Goal: Task Accomplishment & Management: Use online tool/utility

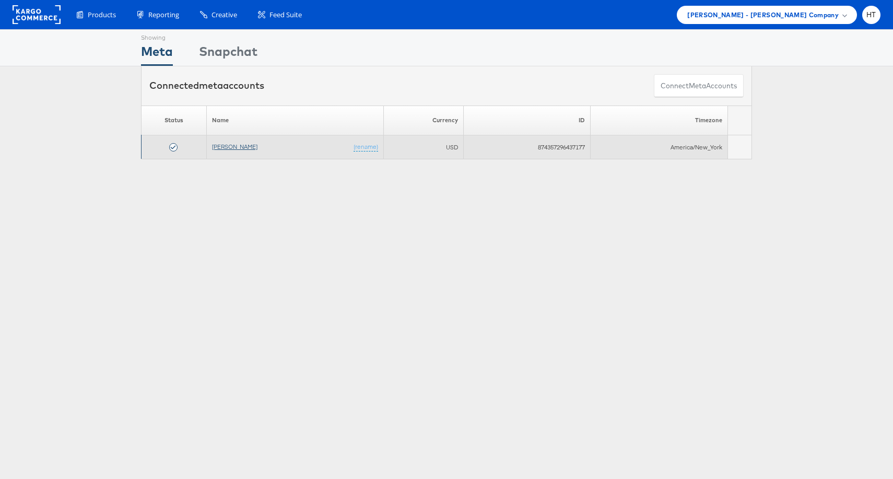
click at [221, 147] on link "[PERSON_NAME]" at bounding box center [234, 147] width 45 height 8
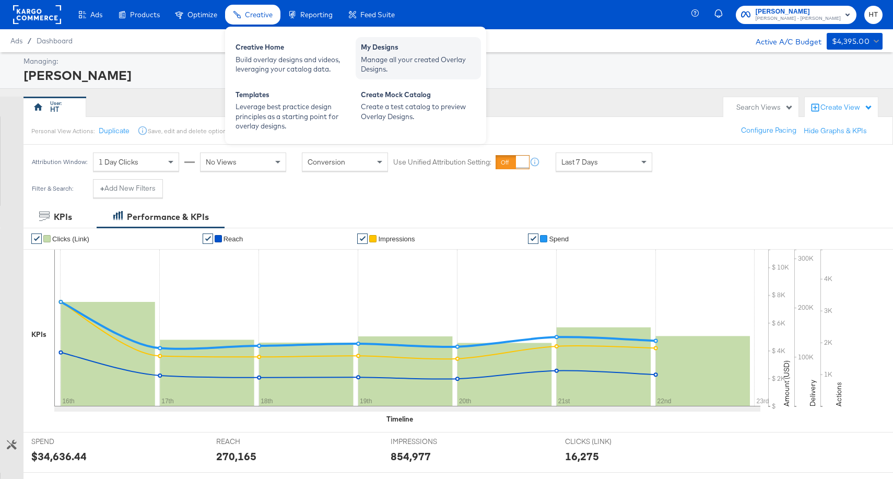
click at [384, 62] on div "Manage all your created Overlay Designs." at bounding box center [418, 64] width 115 height 19
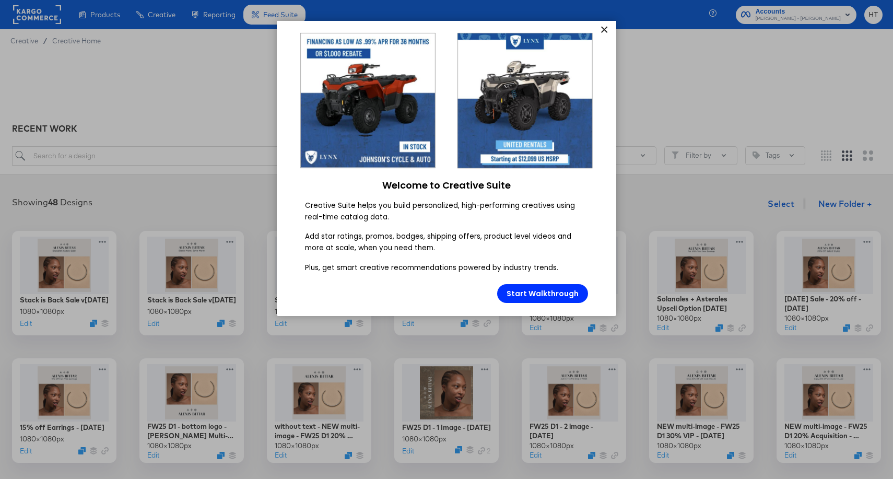
click at [605, 29] on link "×" at bounding box center [604, 30] width 18 height 19
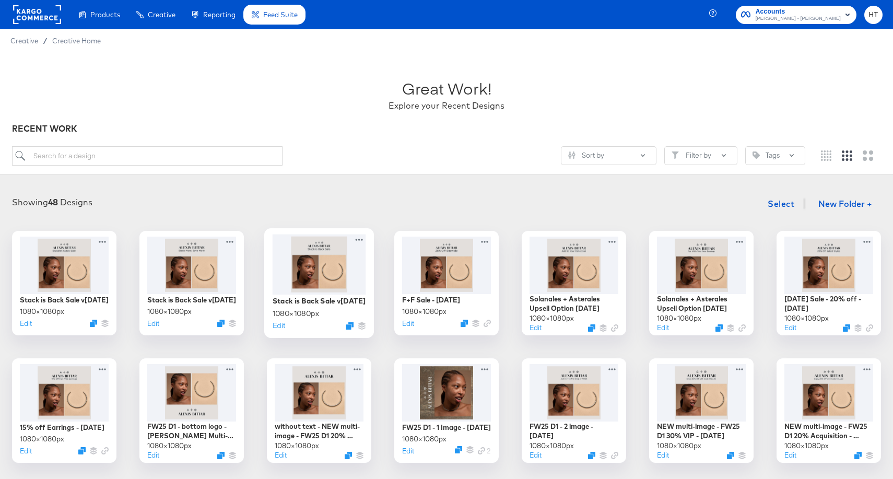
click at [348, 288] on div at bounding box center [319, 264] width 93 height 60
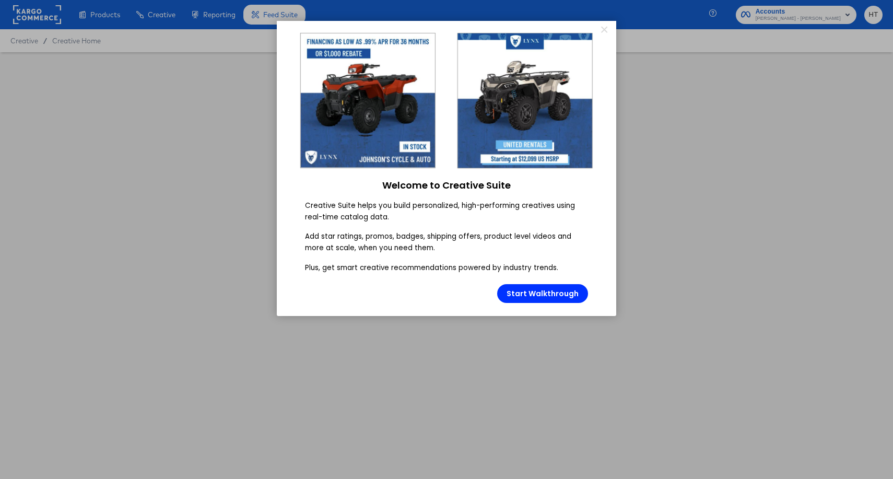
type input "Stack is Back Sale v1 - September 2025"
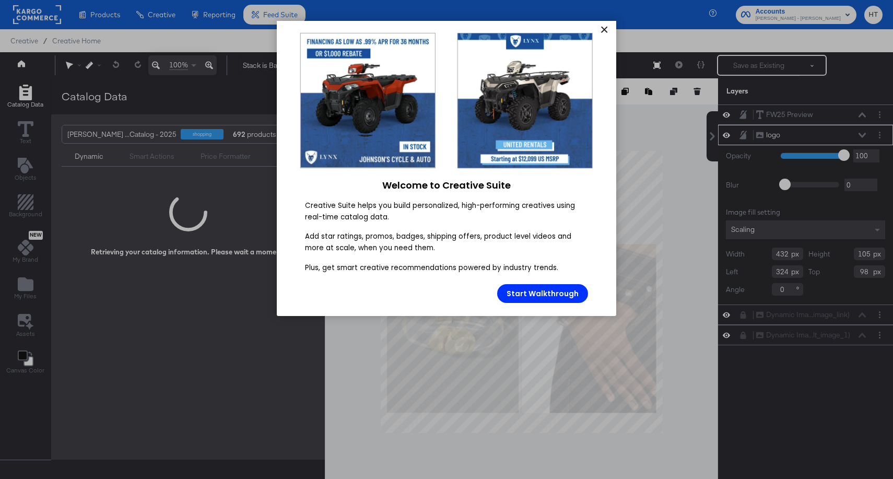
click at [603, 29] on link "×" at bounding box center [604, 30] width 18 height 19
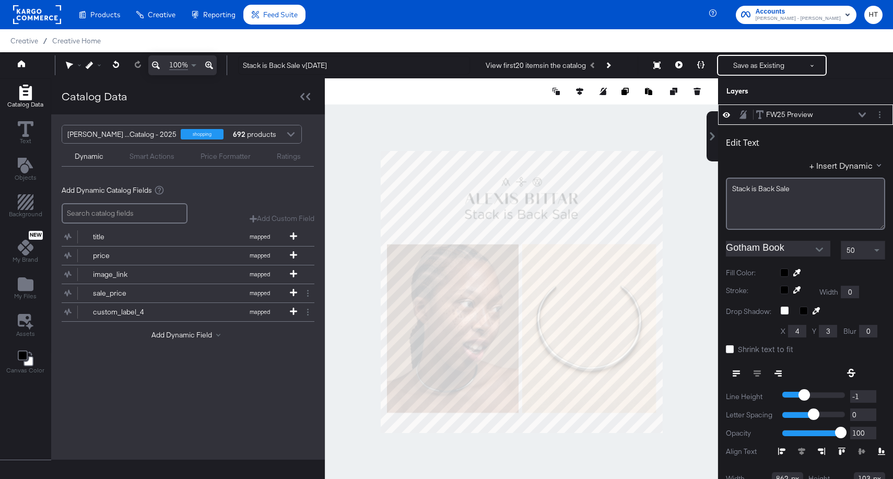
scroll to position [10, 0]
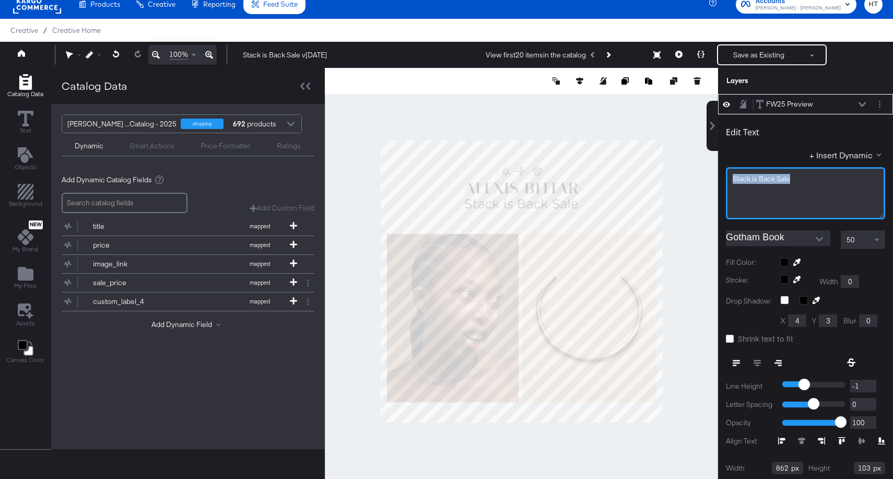
drag, startPoint x: 808, startPoint y: 179, endPoint x: 663, endPoint y: 179, distance: 144.6
click at [663, 94] on div "Catalog Data Text Objects Background New My Brand My Files Assets Canvas Color …" at bounding box center [446, 81] width 893 height 26
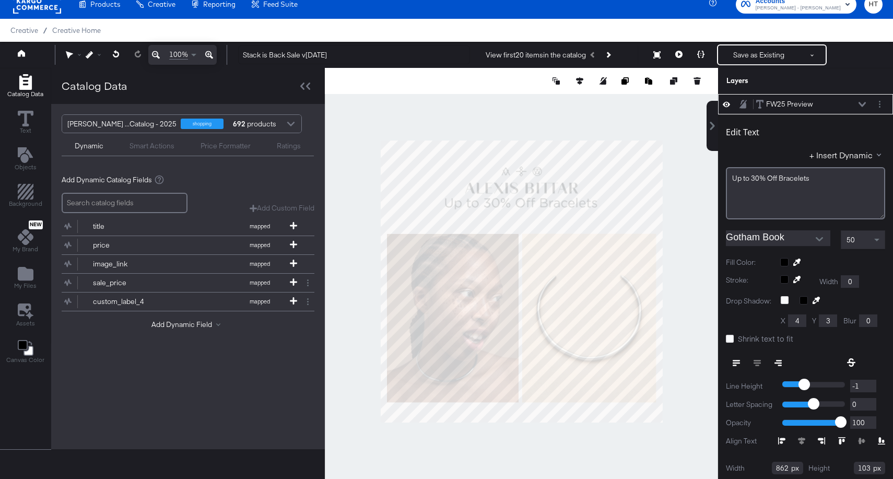
click at [867, 239] on div "50" at bounding box center [862, 240] width 43 height 18
click at [867, 244] on div "50" at bounding box center [862, 240] width 43 height 18
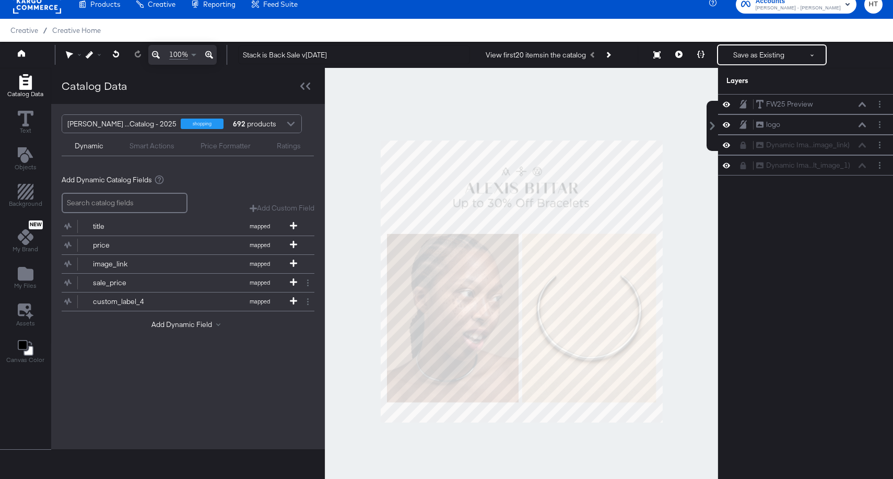
click at [686, 287] on div at bounding box center [521, 281] width 393 height 427
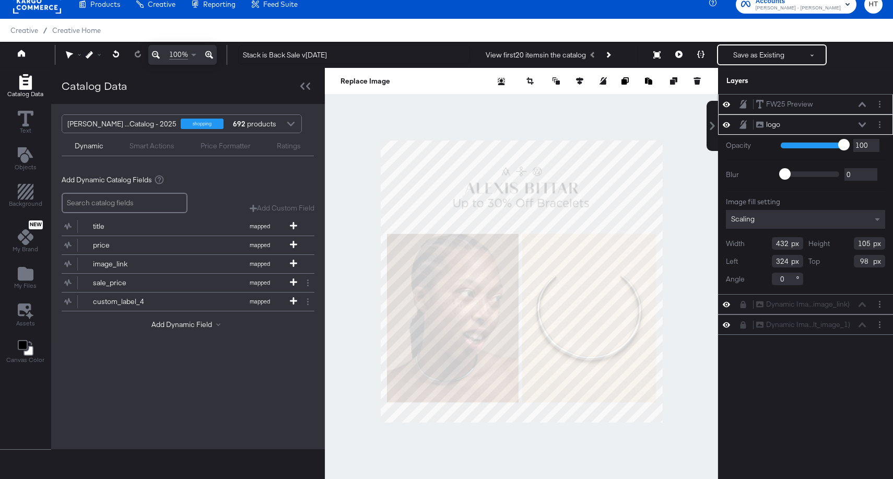
click at [815, 99] on div "FW25 Preview FW25 Preview" at bounding box center [810, 104] width 111 height 11
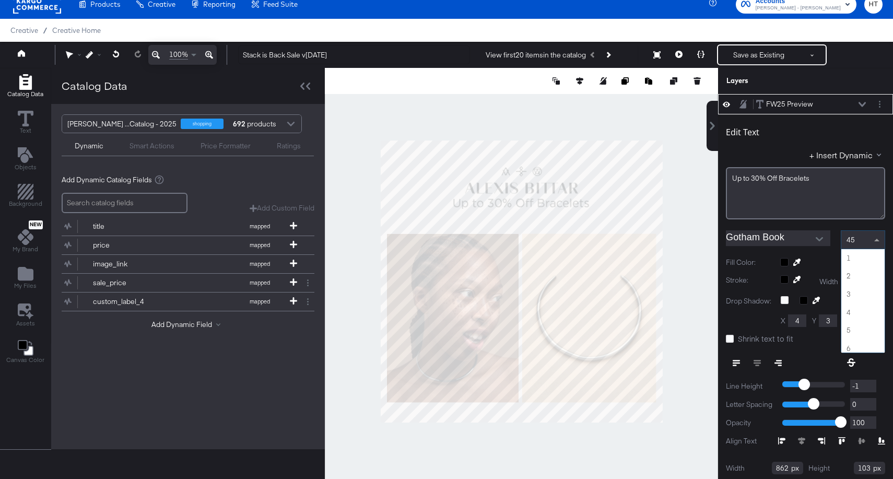
click at [872, 244] on span at bounding box center [877, 240] width 13 height 18
click at [863, 240] on div "40" at bounding box center [862, 240] width 43 height 18
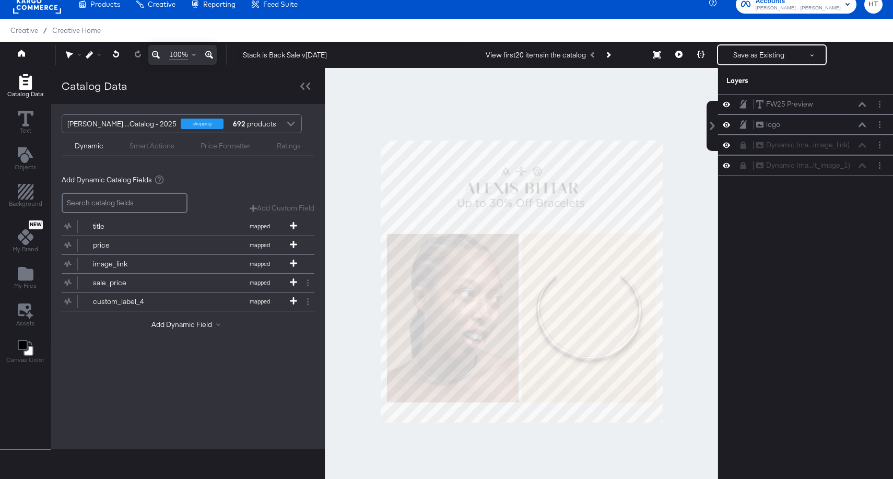
click at [688, 272] on div at bounding box center [521, 281] width 393 height 427
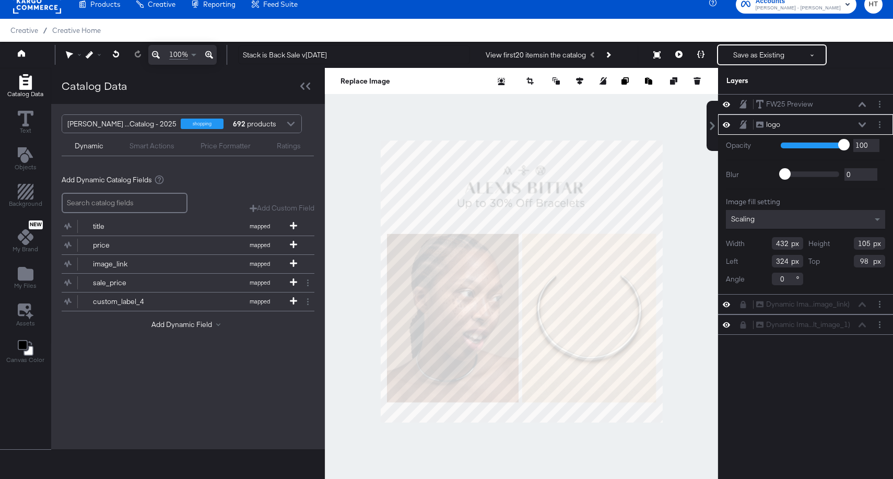
type input "460"
type input "112"
type input "92"
type input "482"
type input "117"
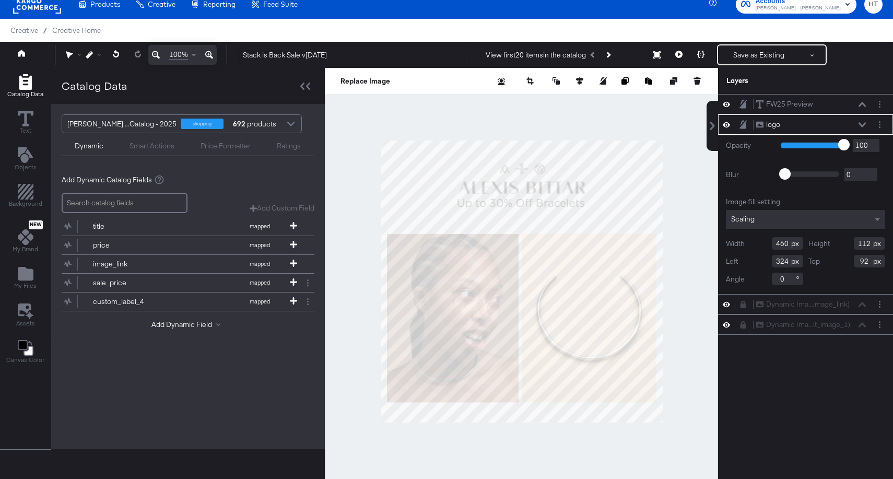
type input "301"
type input "86"
click at [576, 81] on button at bounding box center [579, 81] width 10 height 10
click at [500, 102] on icon at bounding box center [502, 100] width 7 height 7
type input "299"
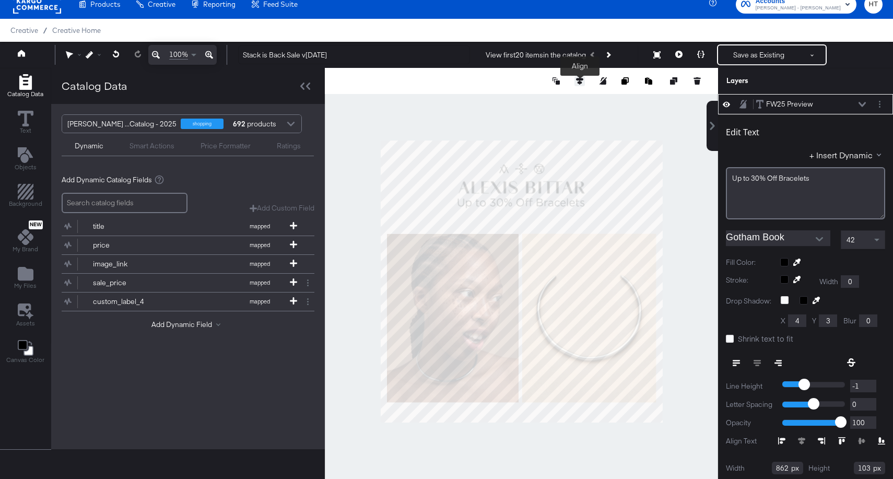
click at [578, 81] on icon at bounding box center [579, 80] width 7 height 7
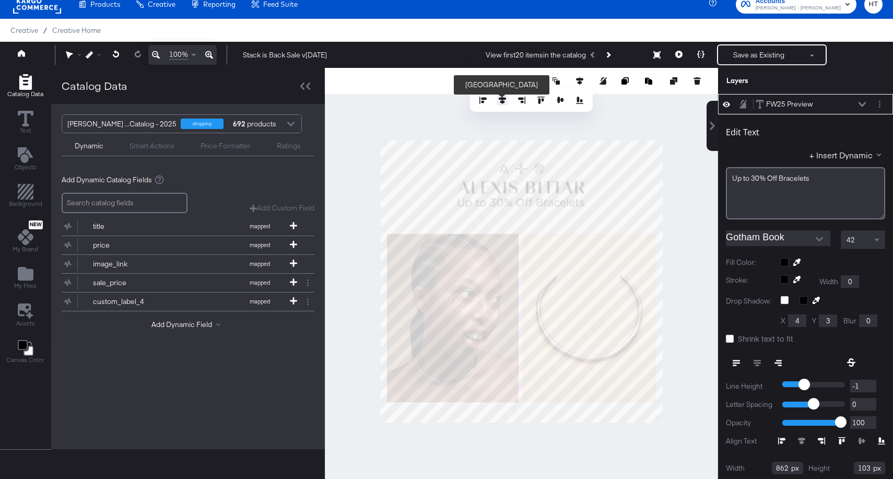
click at [498, 98] on button at bounding box center [502, 100] width 10 height 10
click at [668, 186] on div at bounding box center [521, 281] width 393 height 427
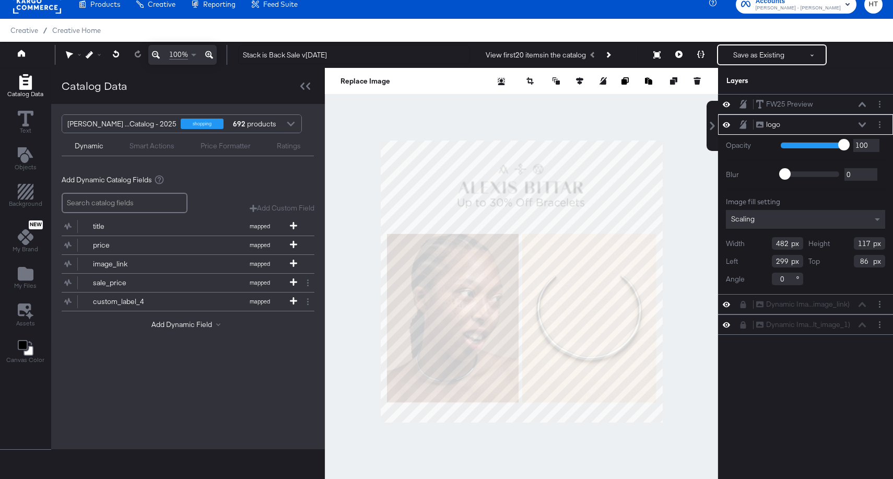
type input "476"
type input "116"
type input "88"
click at [578, 87] on div "Replace Image" at bounding box center [521, 81] width 393 height 26
click at [578, 81] on icon at bounding box center [579, 80] width 7 height 7
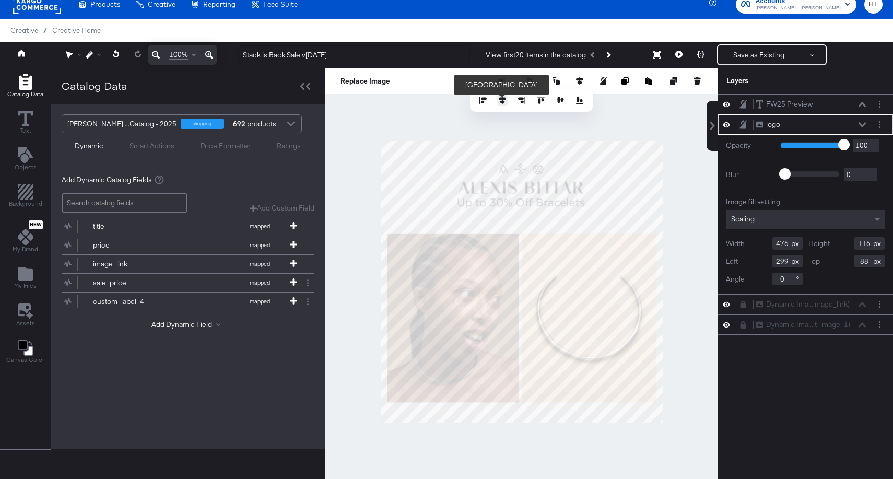
click at [506, 102] on button at bounding box center [502, 100] width 10 height 10
type input "302"
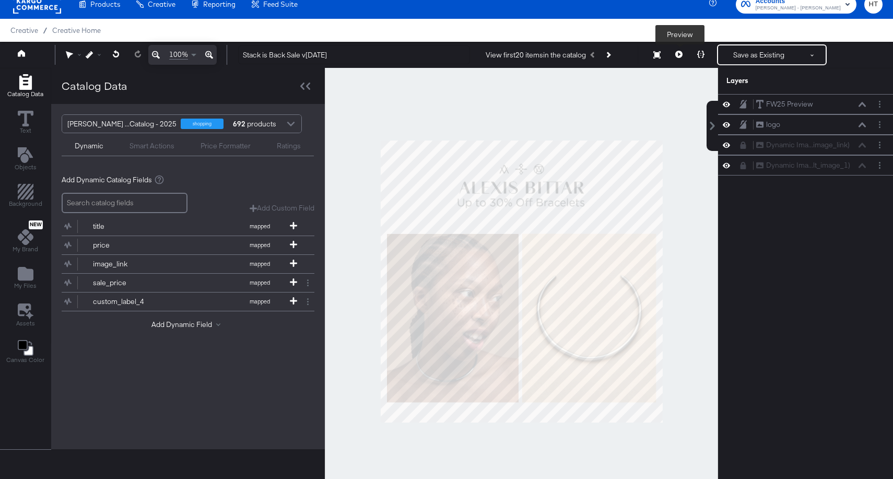
click at [677, 56] on icon at bounding box center [678, 54] width 7 height 7
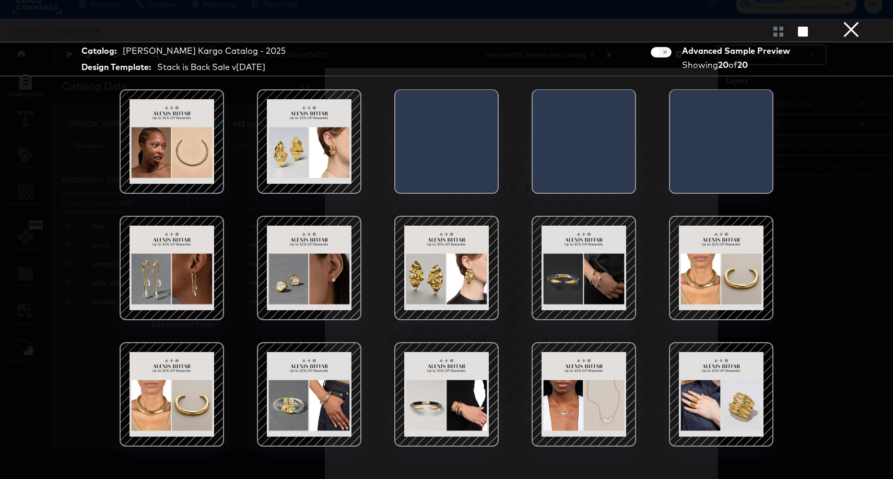
click at [320, 407] on div at bounding box center [309, 394] width 89 height 89
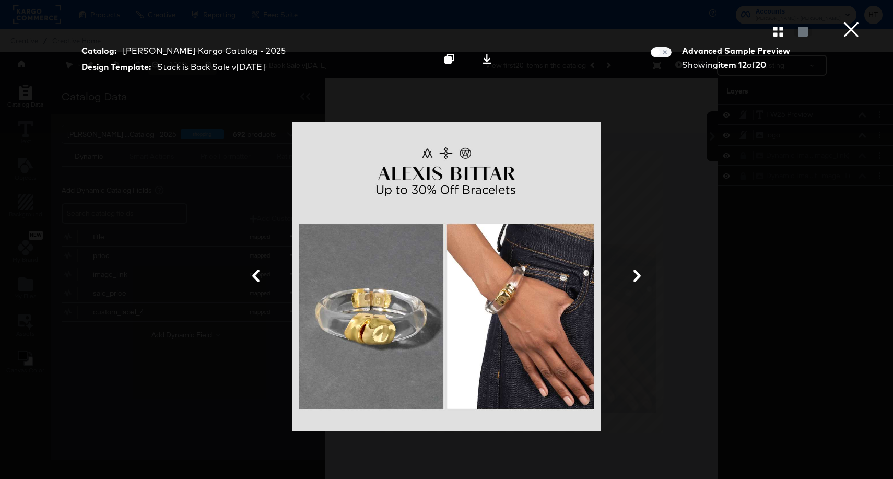
scroll to position [10, 0]
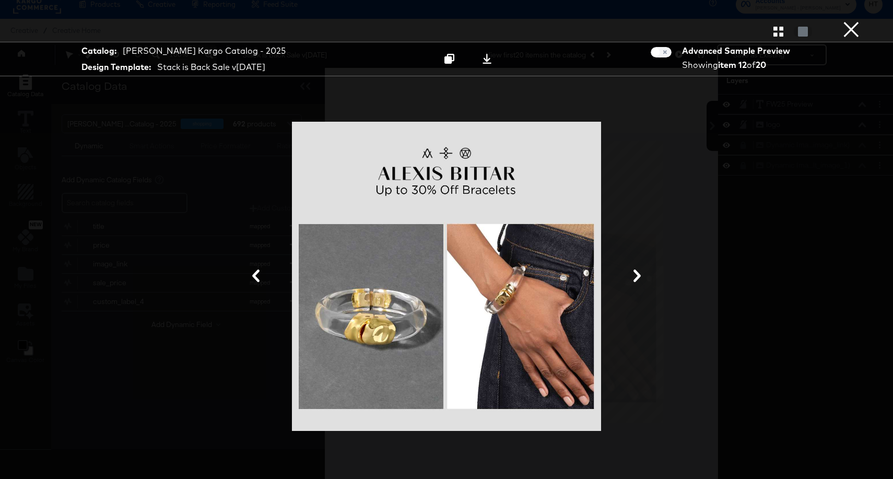
click at [851, 21] on button "×" at bounding box center [851, 10] width 21 height 21
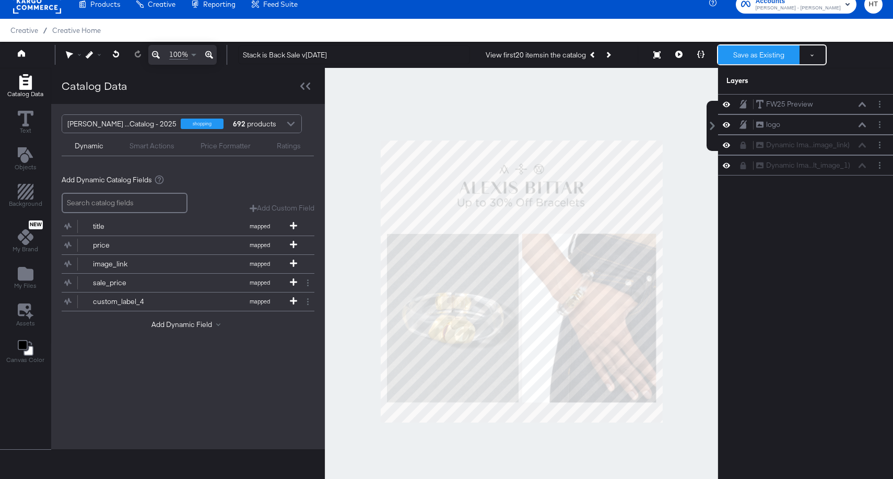
click at [762, 55] on button "Save as Existing" at bounding box center [758, 54] width 81 height 19
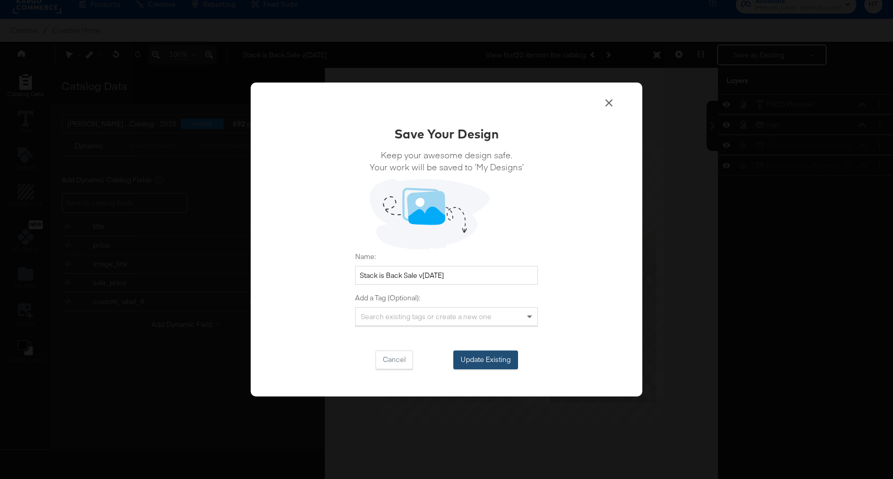
click at [474, 357] on button "Update Existing" at bounding box center [485, 359] width 65 height 19
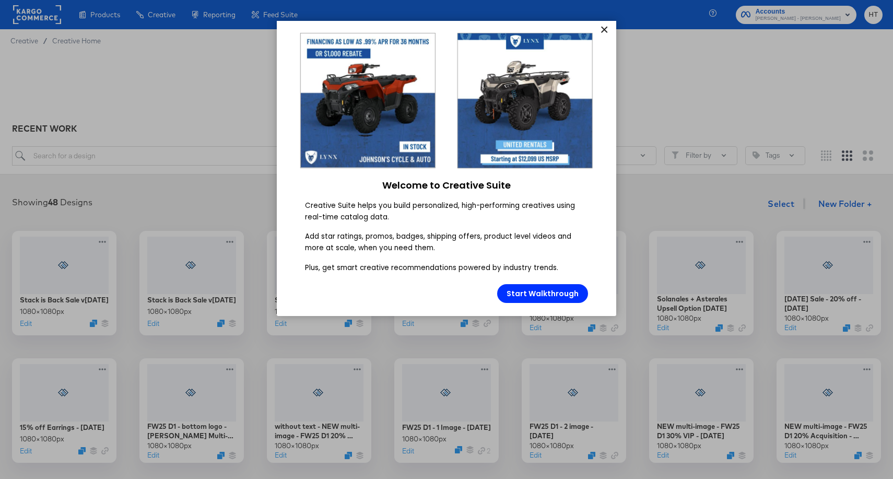
click at [605, 29] on link "×" at bounding box center [604, 30] width 18 height 19
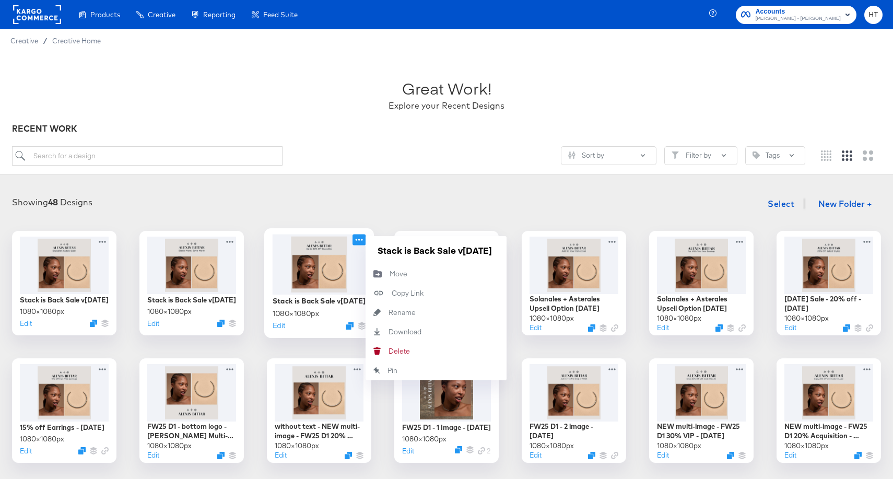
click at [362, 239] on icon at bounding box center [358, 239] width 13 height 11
click at [406, 317] on button "Rename Rename" at bounding box center [435, 312] width 141 height 19
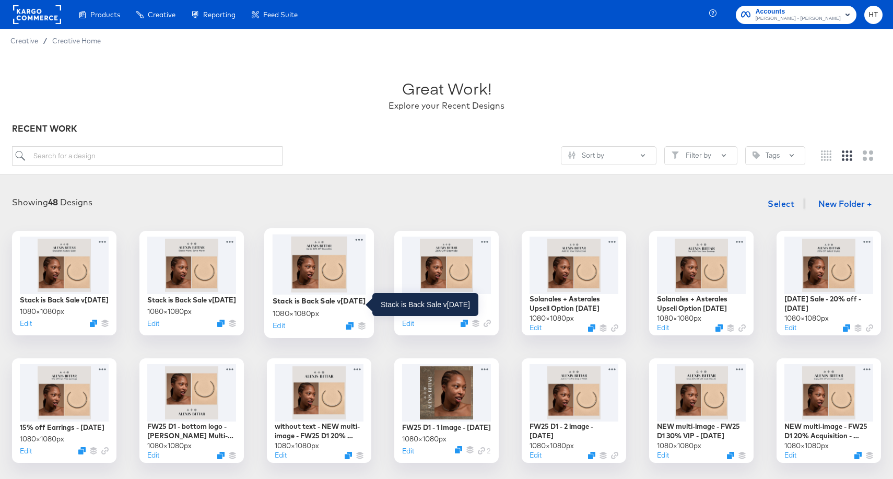
click at [339, 299] on div "Stack is Back Sale v1 - September 2025" at bounding box center [319, 301] width 93 height 10
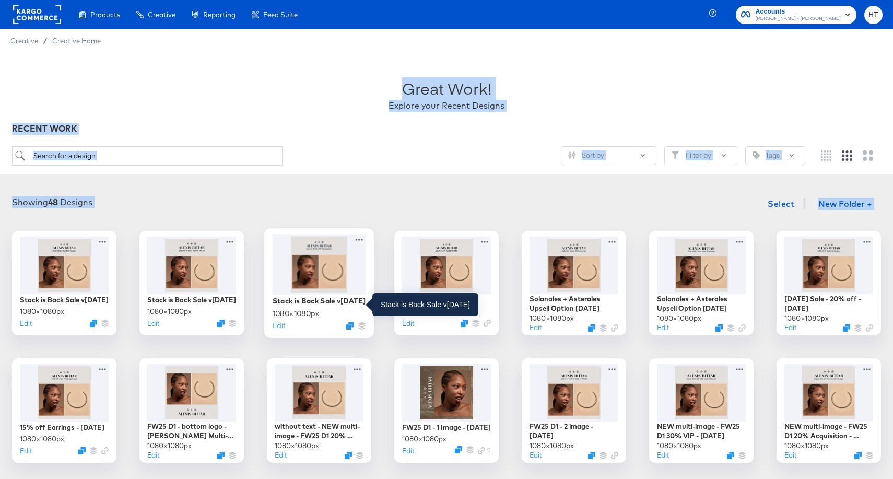
click at [339, 299] on div "Great Work! Explore your Recent Designs RECENT WORK Sort by Filter by Tags Show…" at bounding box center [446, 409] width 893 height 715
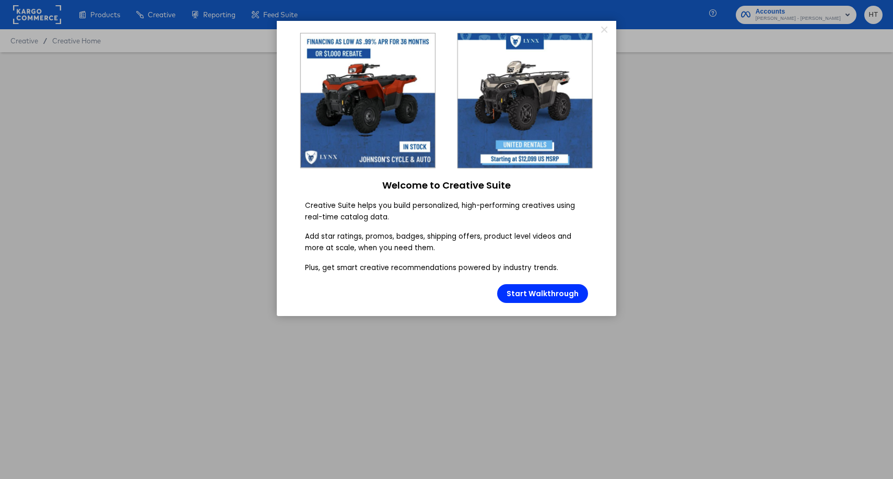
type input "Stack is Back Sale v1 - September 2025"
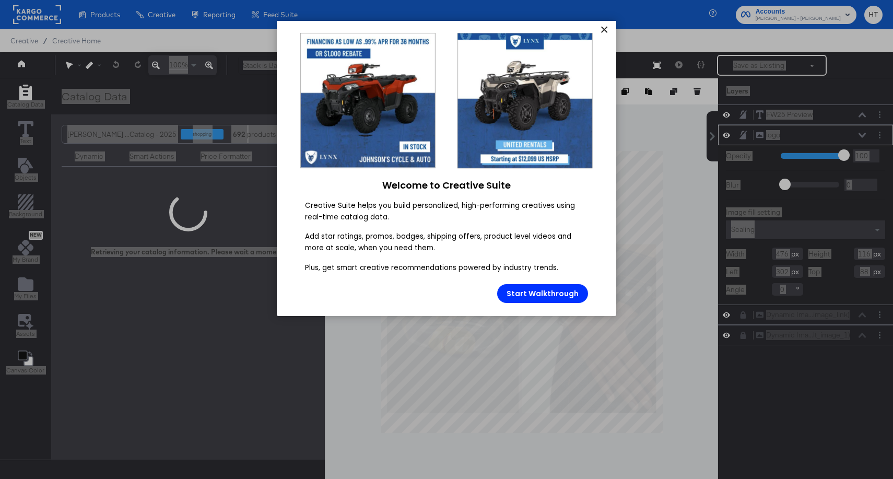
click at [609, 29] on link "×" at bounding box center [604, 30] width 18 height 19
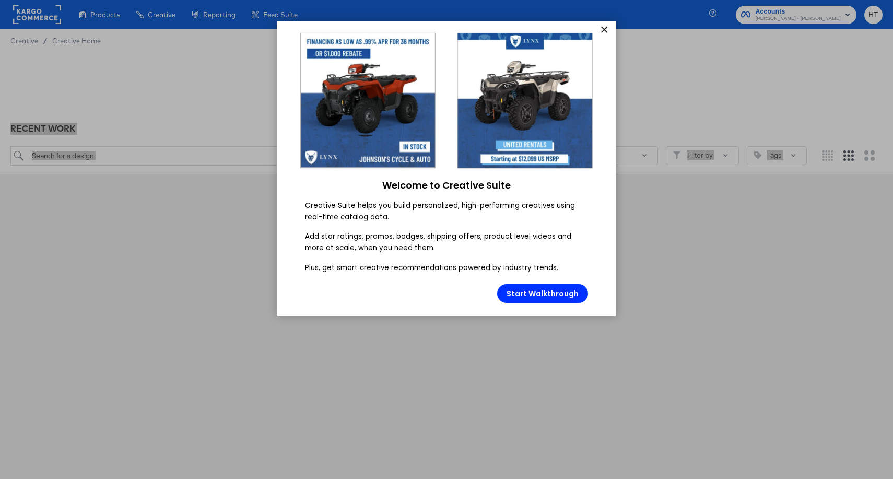
click at [603, 31] on link "×" at bounding box center [604, 30] width 18 height 19
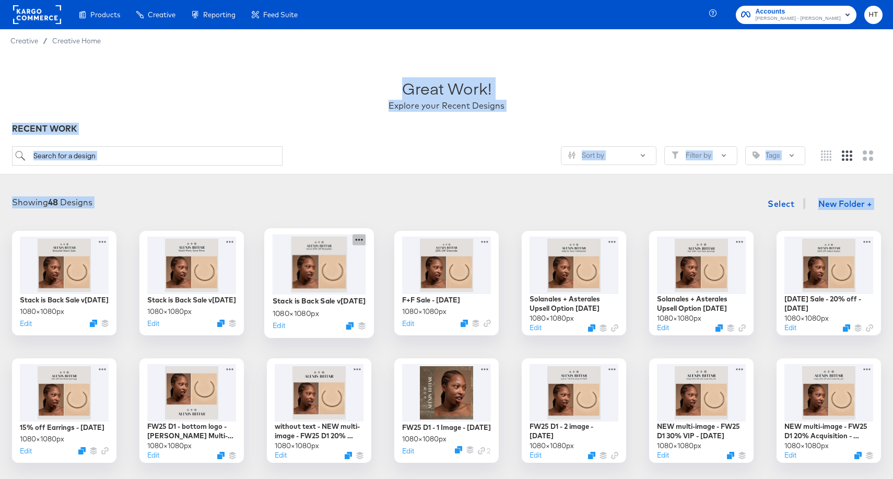
click at [361, 241] on icon at bounding box center [358, 239] width 13 height 11
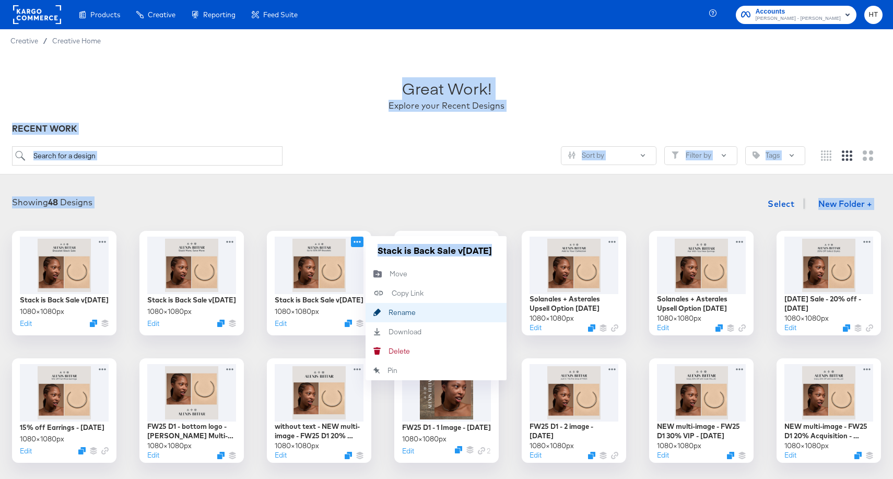
click at [405, 317] on button "Rename Rename" at bounding box center [435, 312] width 141 height 19
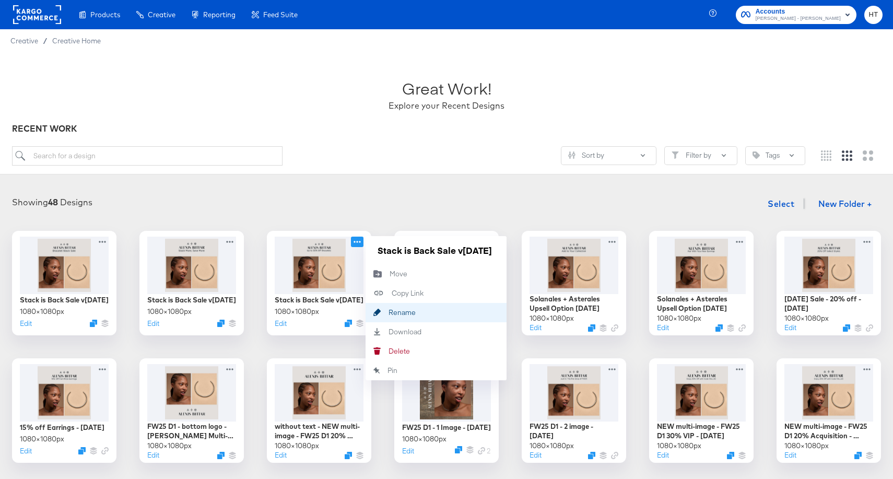
scroll to position [0, 51]
click at [411, 250] on input "Stack is Back Sale v1 - September 2025" at bounding box center [435, 250] width 125 height 21
type input "Stack is Back Sale final - September 2025"
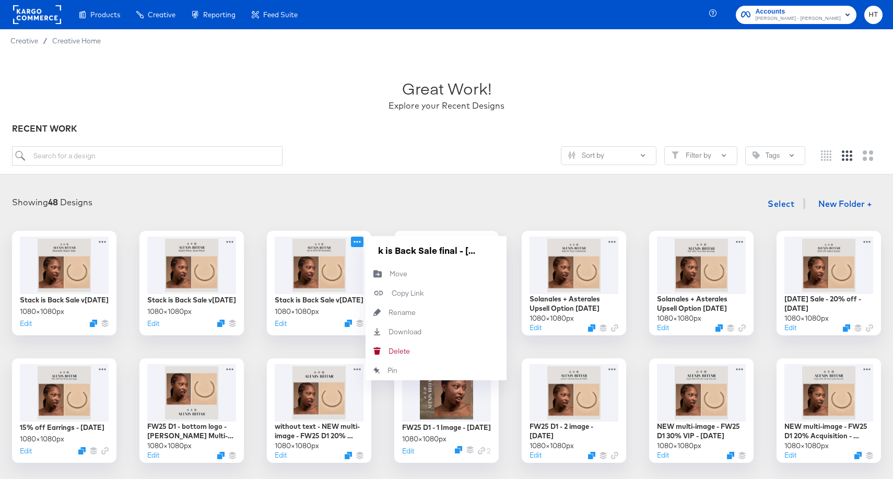
click at [409, 199] on div "Showing 48 Designs Select New Folder +" at bounding box center [446, 203] width 872 height 21
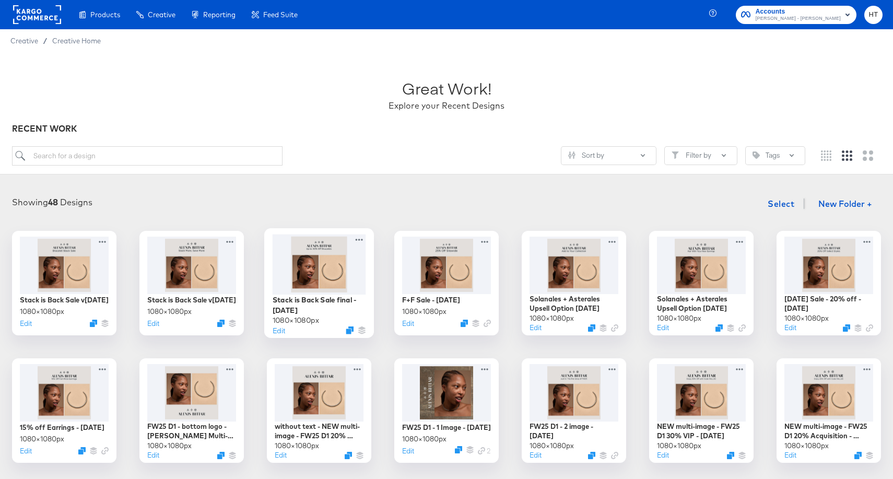
click at [318, 265] on div at bounding box center [319, 264] width 93 height 60
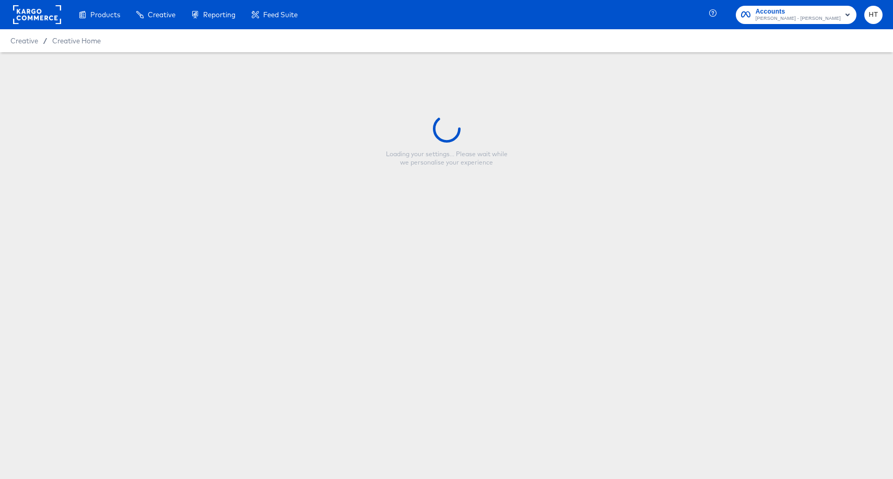
type input "Stack is Back Sale final - September 2025"
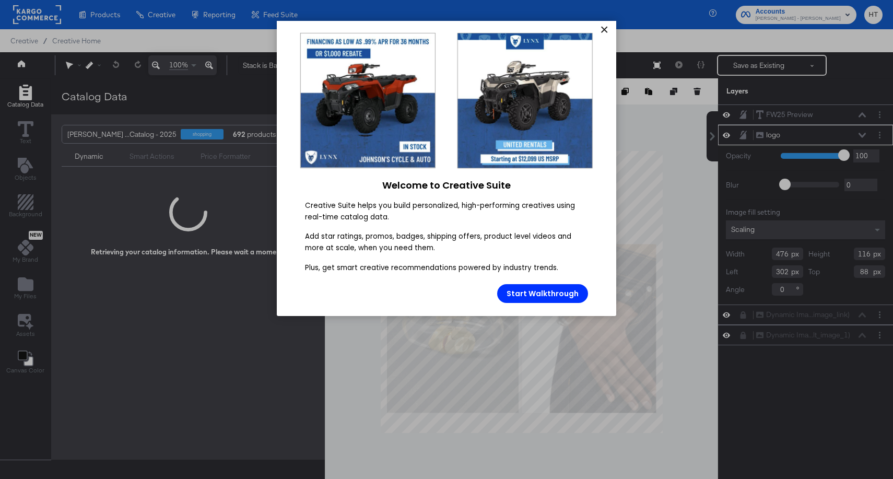
click at [607, 31] on link "×" at bounding box center [604, 30] width 18 height 19
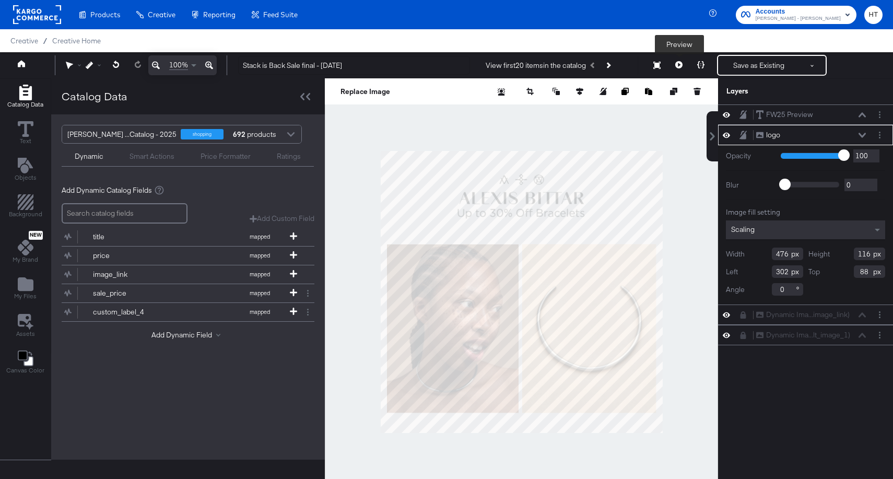
click at [680, 61] on button at bounding box center [679, 65] width 22 height 21
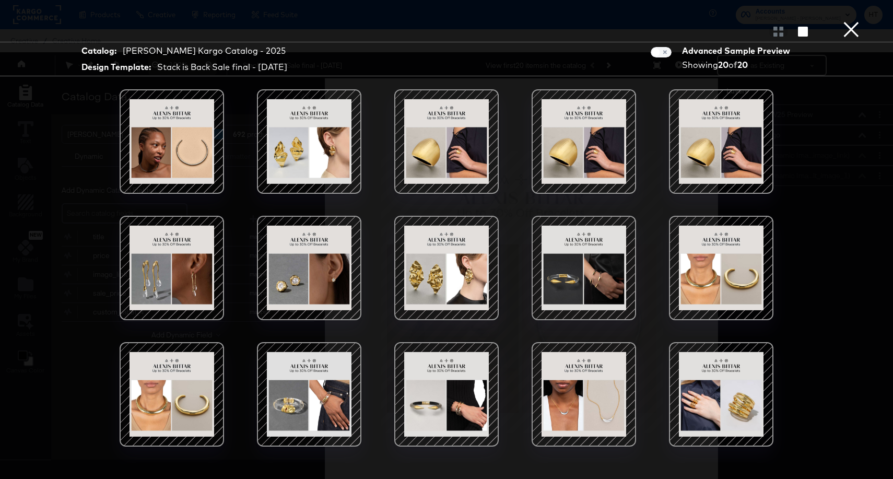
click at [285, 432] on div at bounding box center [309, 394] width 89 height 89
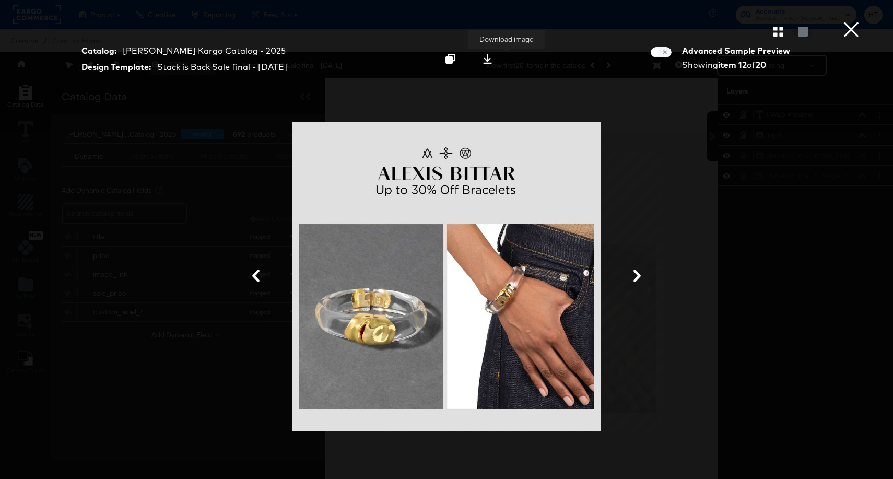
click at [492, 58] on icon at bounding box center [487, 59] width 10 height 10
click at [858, 21] on button "×" at bounding box center [851, 10] width 21 height 21
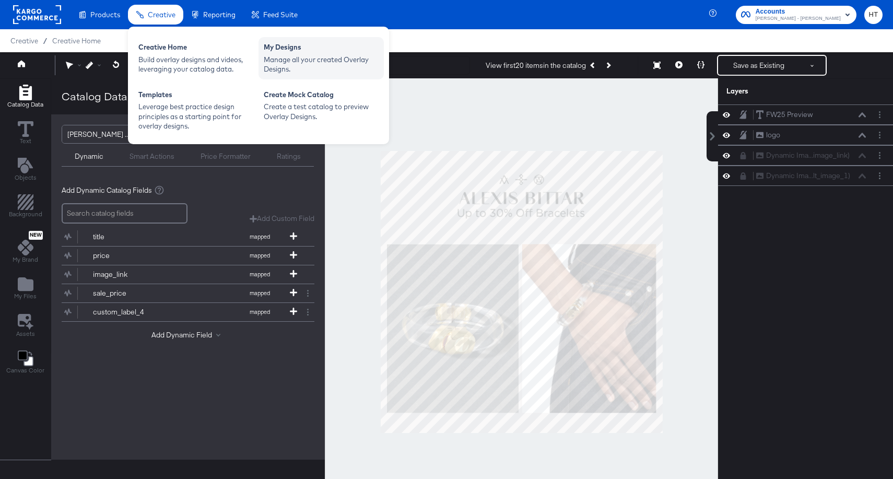
click at [290, 59] on div "Manage all your created Overlay Designs." at bounding box center [321, 64] width 115 height 19
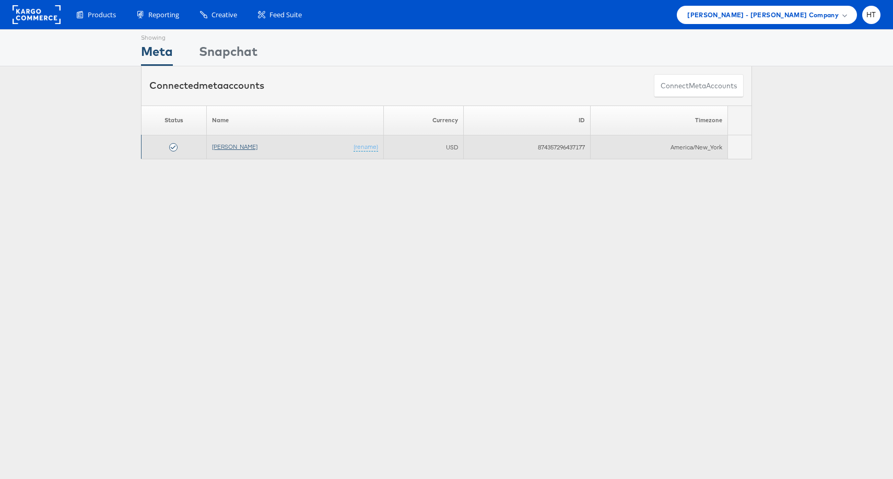
click at [234, 145] on link "[PERSON_NAME]" at bounding box center [234, 147] width 45 height 8
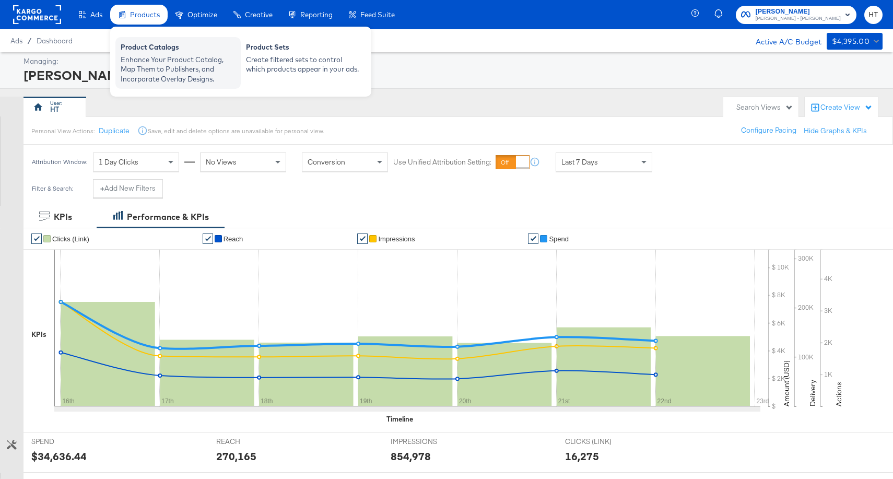
click at [157, 57] on div "Enhance Your Product Catalog, Map Them to Publishers, and Incorporate Overlay D…" at bounding box center [178, 69] width 115 height 29
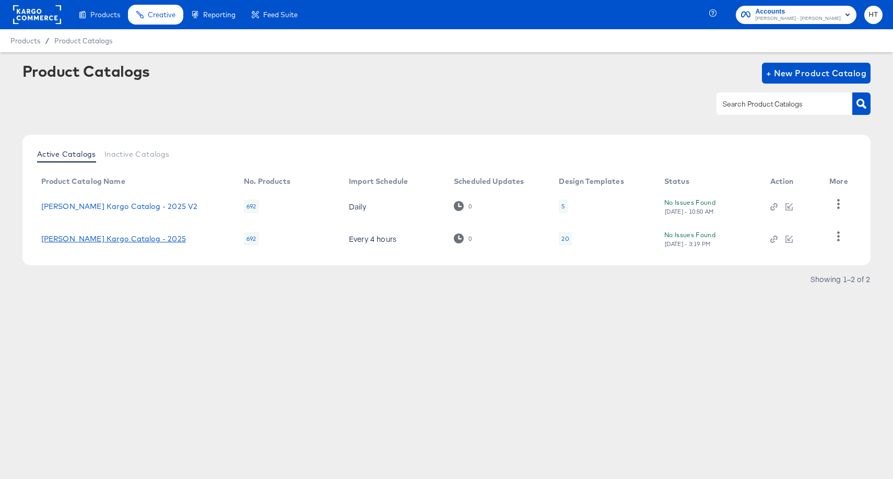
click at [148, 238] on link "[PERSON_NAME] Kargo Catalog - 2025" at bounding box center [113, 238] width 145 height 8
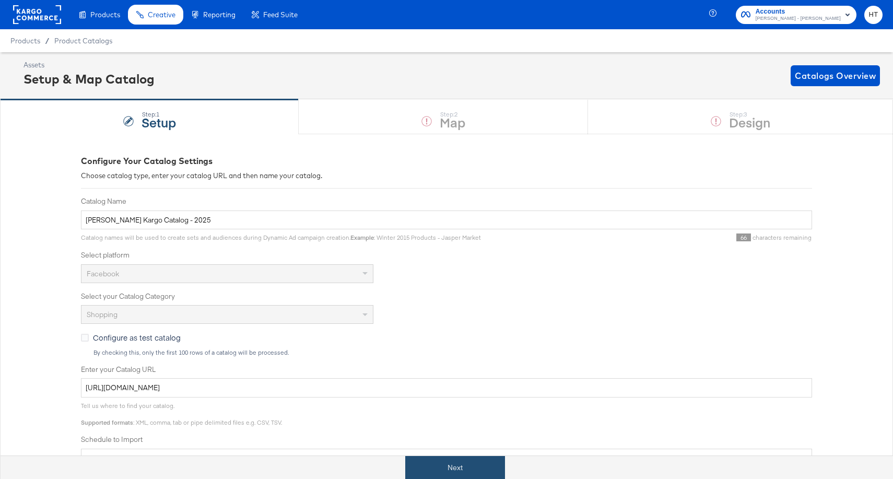
click at [462, 463] on button "Next" at bounding box center [455, 467] width 100 height 23
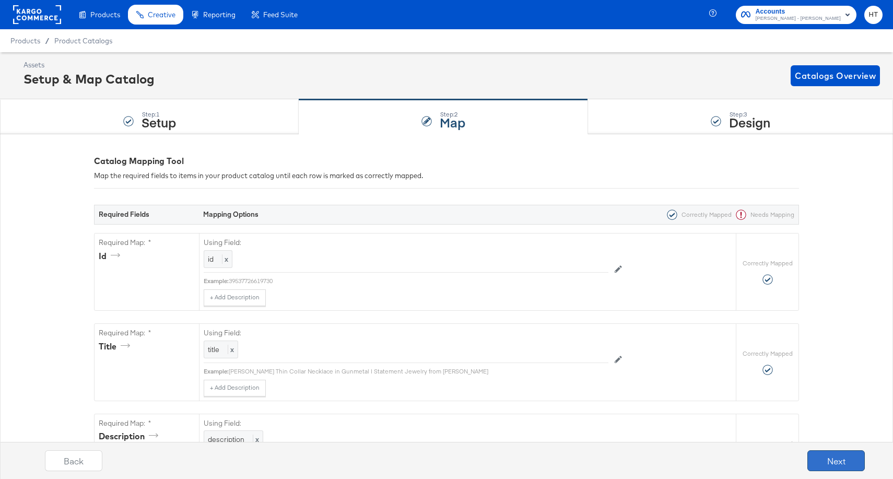
click at [840, 461] on button "Next" at bounding box center [835, 460] width 57 height 21
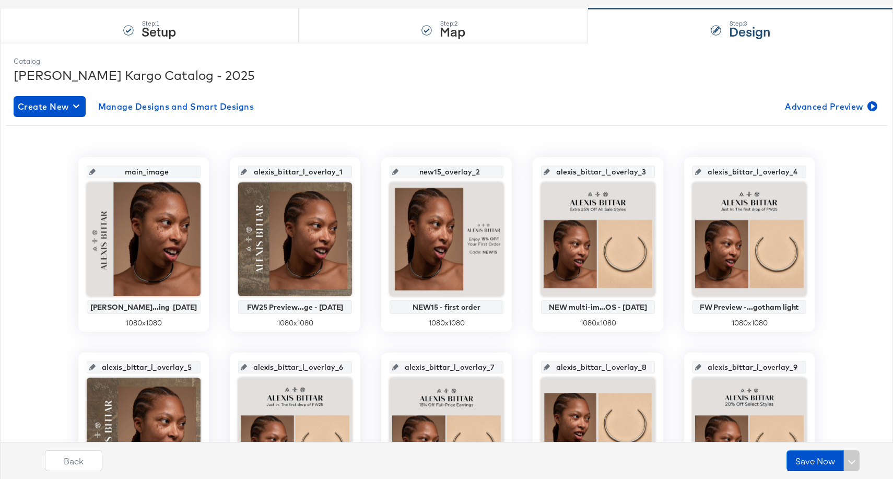
scroll to position [0, 6]
drag, startPoint x: 601, startPoint y: 172, endPoint x: 656, endPoint y: 171, distance: 54.3
click at [656, 171] on div "alexis_bittar_l_overlay_3 NEW multi-im...OS - [DATE] 1080 x 1080" at bounding box center [598, 244] width 131 height 174
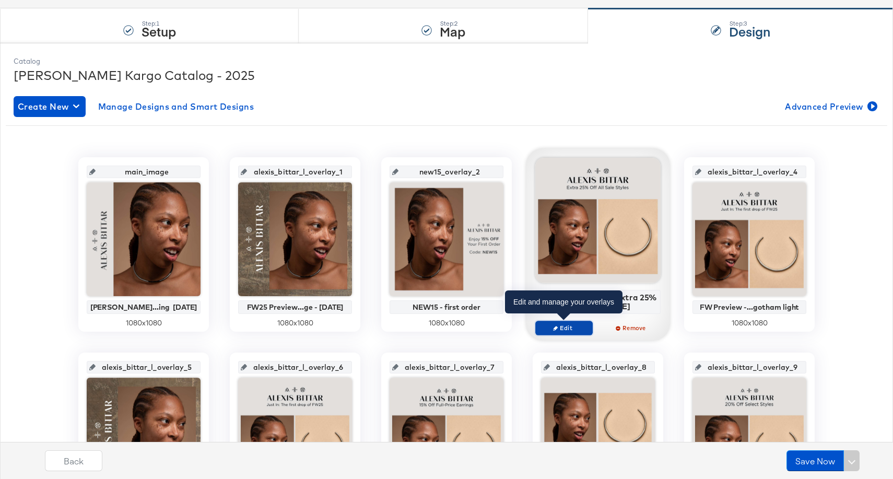
click at [564, 327] on span "Edit" at bounding box center [564, 328] width 48 height 8
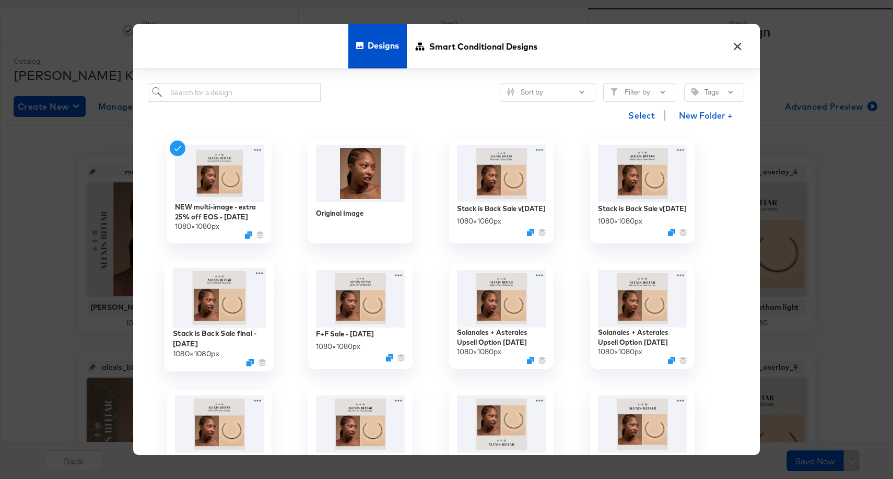
click at [230, 294] on img at bounding box center [219, 298] width 93 height 61
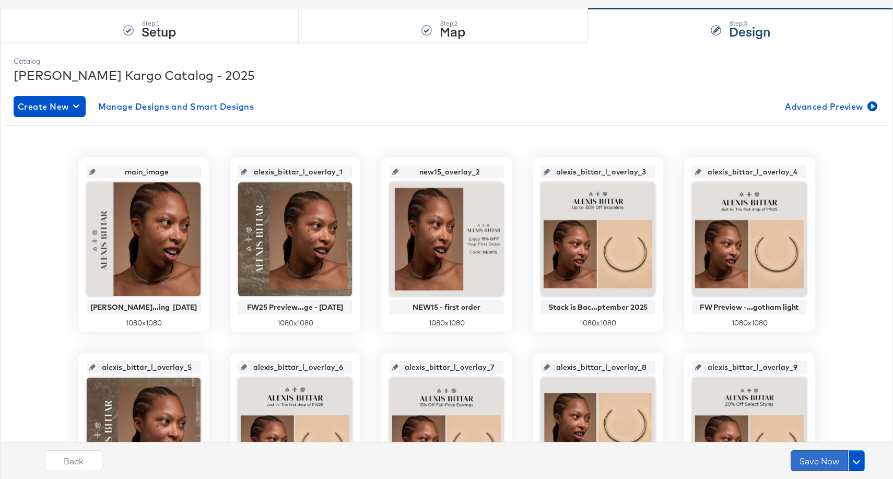
click at [808, 457] on button "Save Now" at bounding box center [818, 460] width 57 height 21
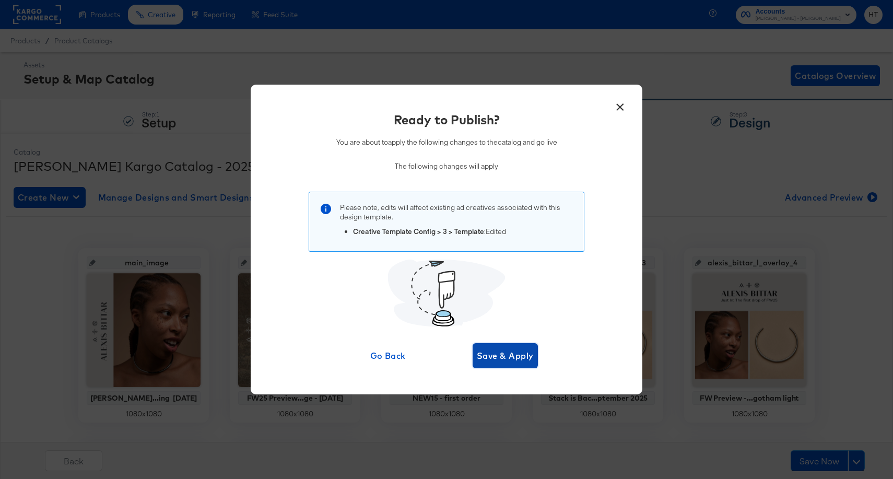
click at [514, 357] on span "Save & Apply" at bounding box center [505, 355] width 57 height 15
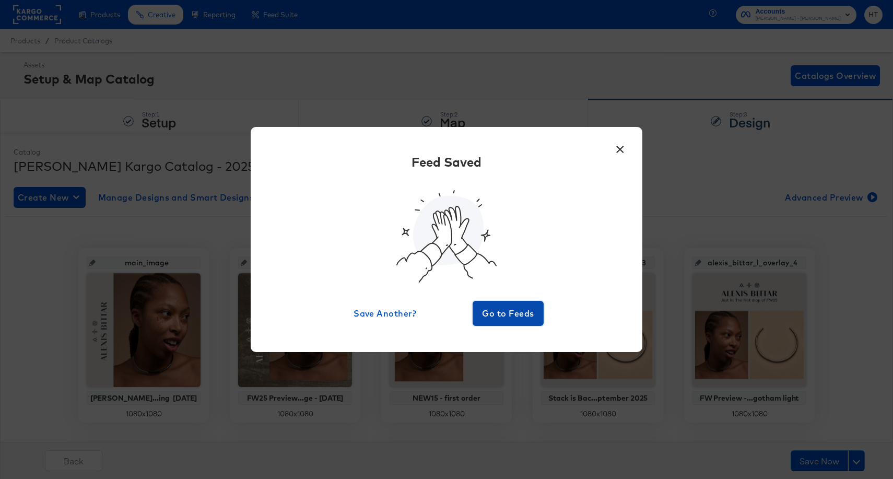
click at [514, 308] on span "Go to Feeds" at bounding box center [508, 313] width 63 height 15
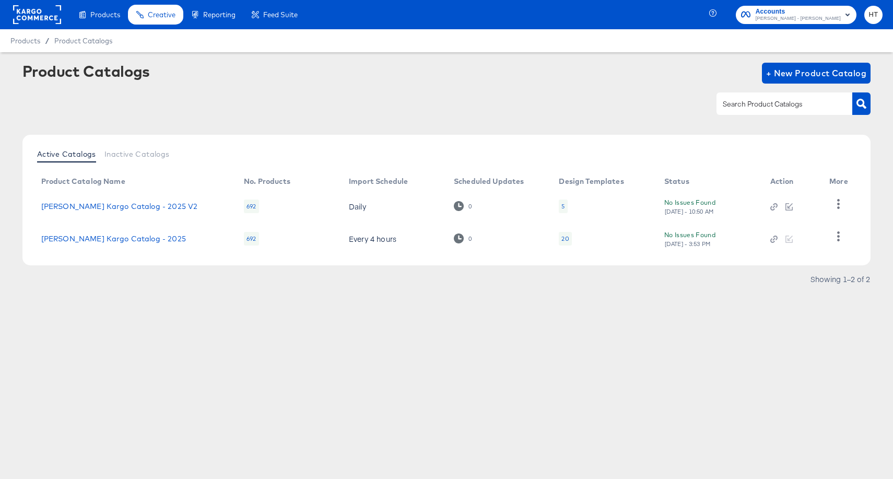
click at [45, 14] on rect at bounding box center [37, 14] width 48 height 19
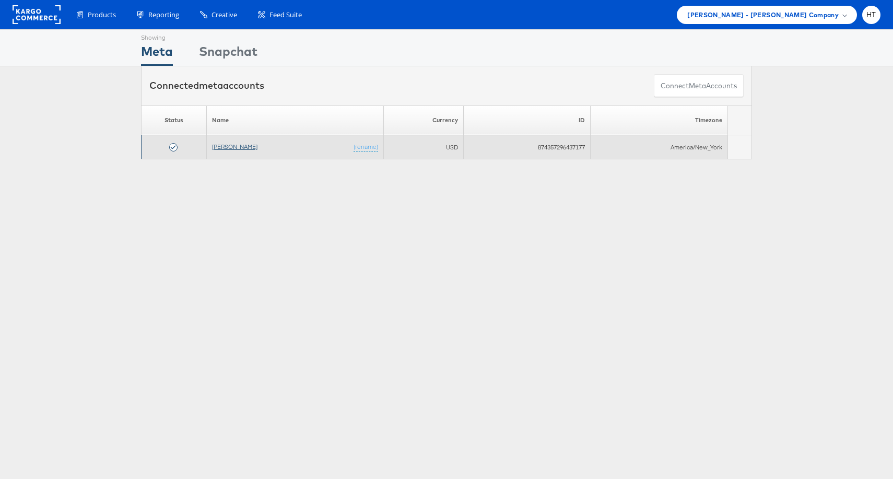
click at [230, 146] on link "[PERSON_NAME]" at bounding box center [234, 147] width 45 height 8
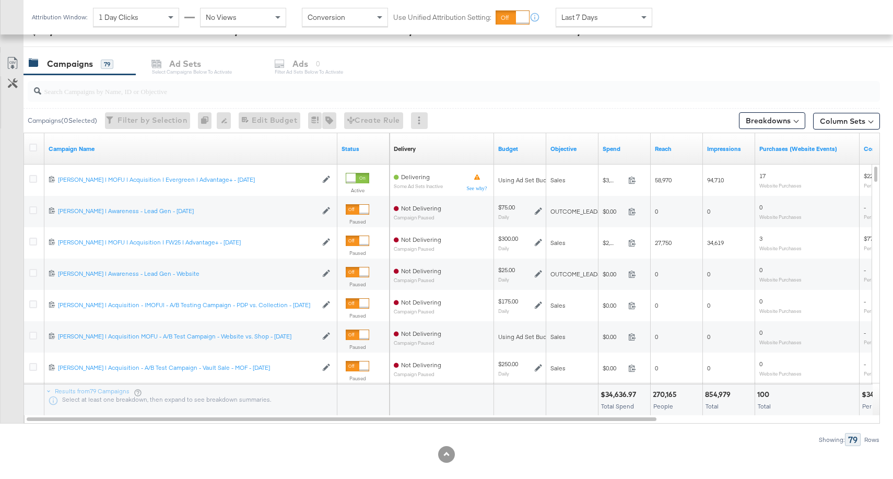
scroll to position [429, 0]
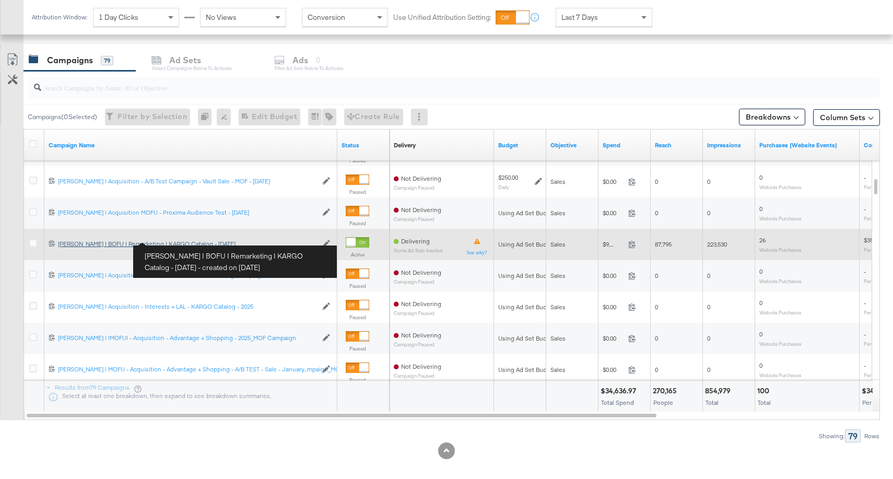
click at [172, 241] on div "Mason | BOFU | Remarketing | KARGO Catalog - March 2025 Mason | BOFU | Remarket…" at bounding box center [187, 244] width 259 height 8
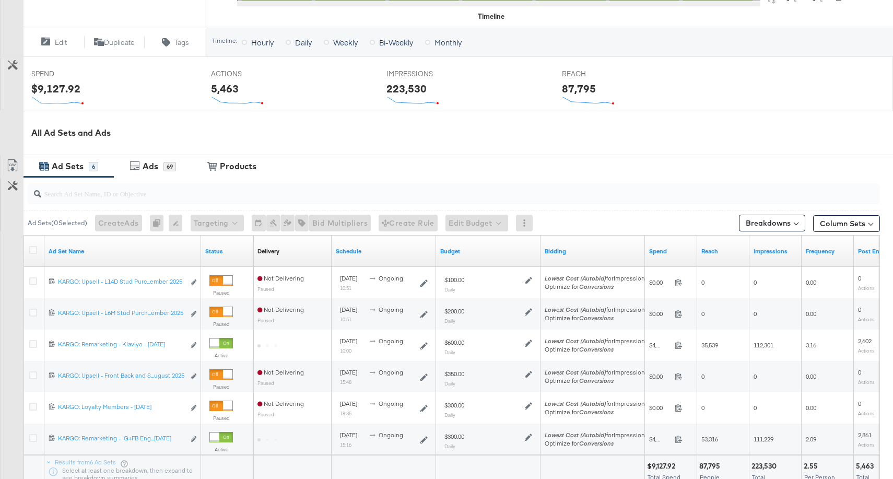
scroll to position [380, 0]
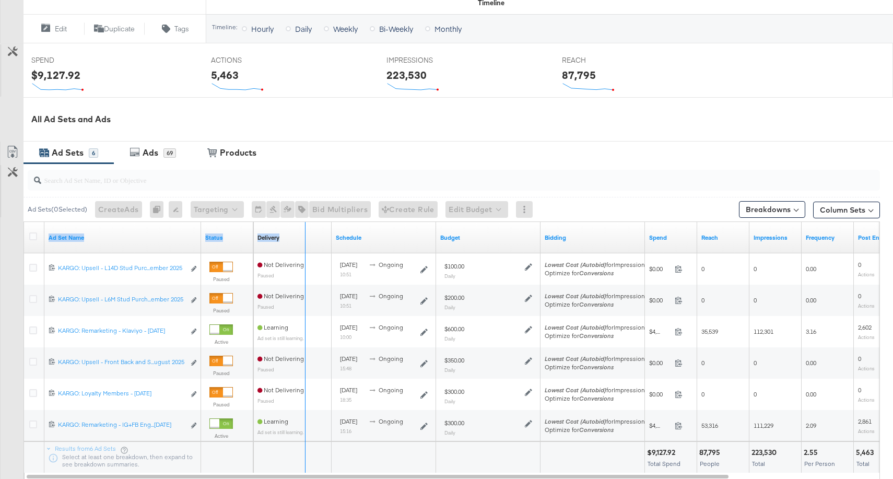
drag, startPoint x: 199, startPoint y: 239, endPoint x: 327, endPoint y: 245, distance: 127.6
click at [24, 222] on div "Ad Set Name Status Delivery Sorting Unavailable Schedule Budget Bidding Spend R…" at bounding box center [24, 222] width 0 height 0
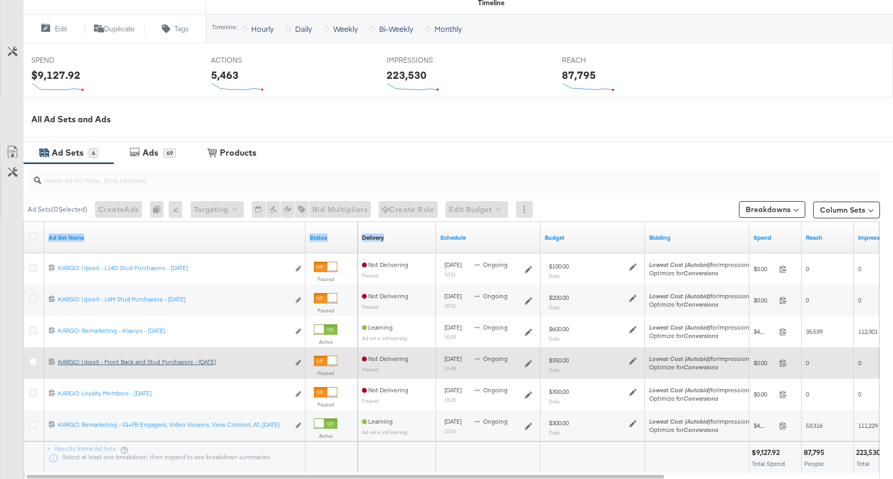
scroll to position [438, 0]
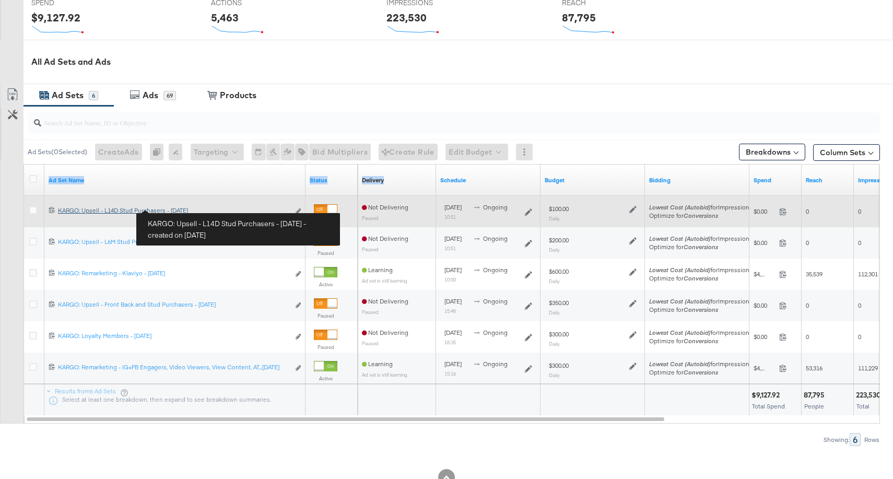
click at [175, 207] on div "KARGO: Upsell - L14D Stud Purchasers - September 2025 KARGO: Upsell - L14D Stud…" at bounding box center [173, 210] width 231 height 8
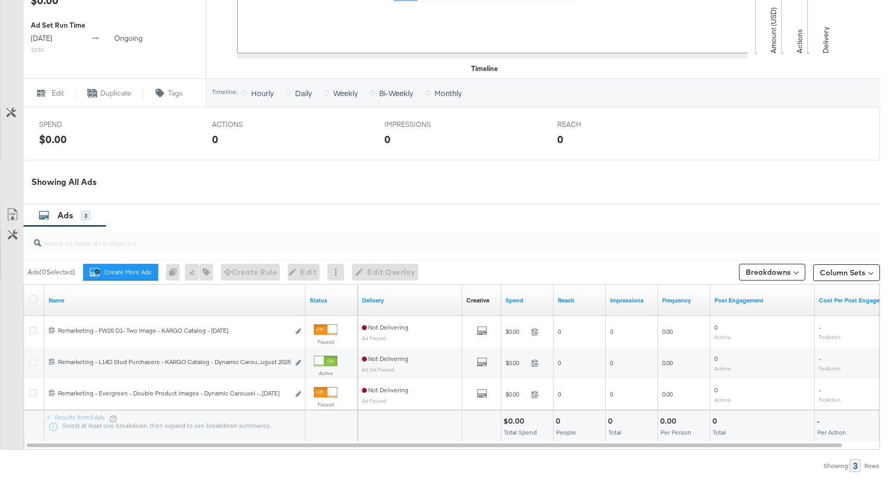
scroll to position [423, 0]
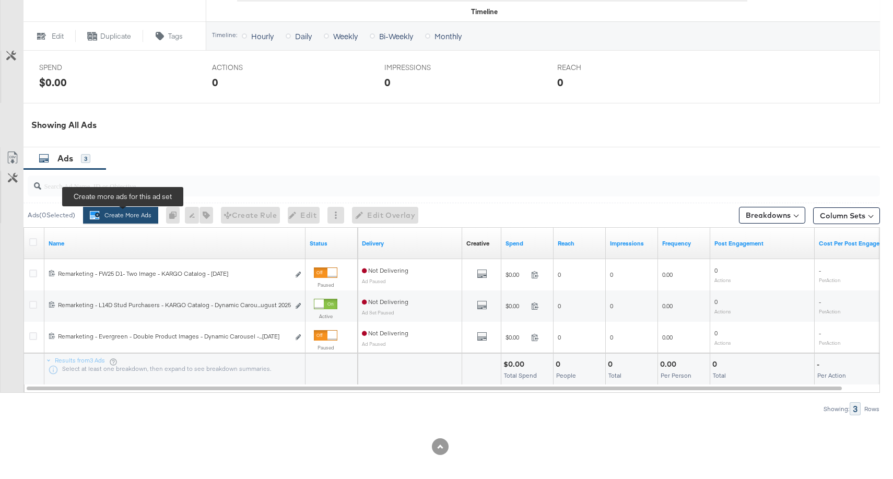
click at [131, 212] on button "Create More Ads Create more ads for this ad set" at bounding box center [120, 215] width 75 height 17
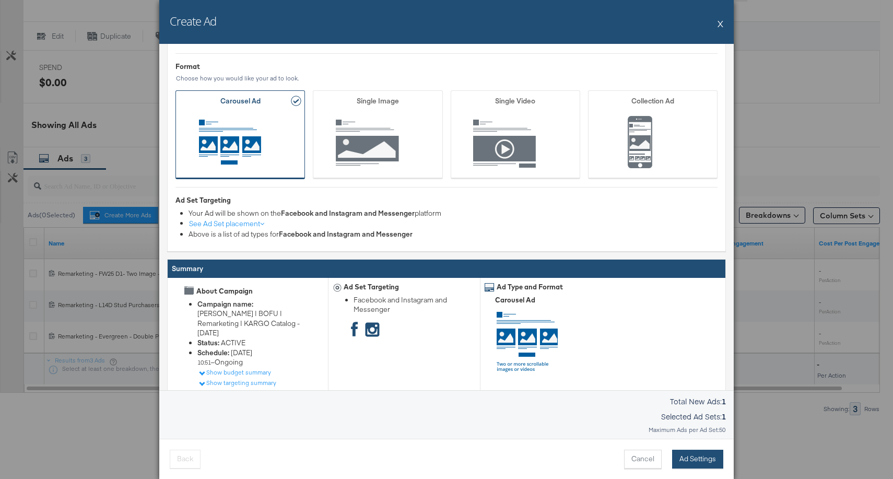
click at [698, 458] on button "Ad Settings" at bounding box center [697, 459] width 51 height 19
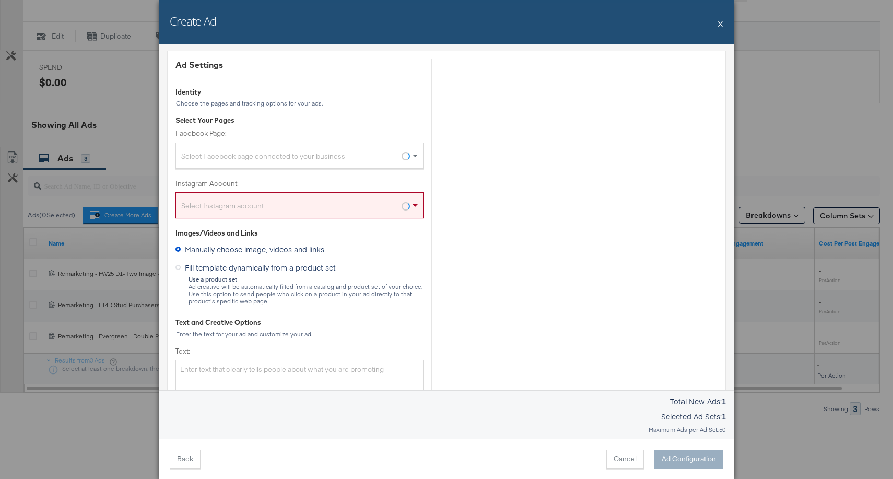
scroll to position [0, 0]
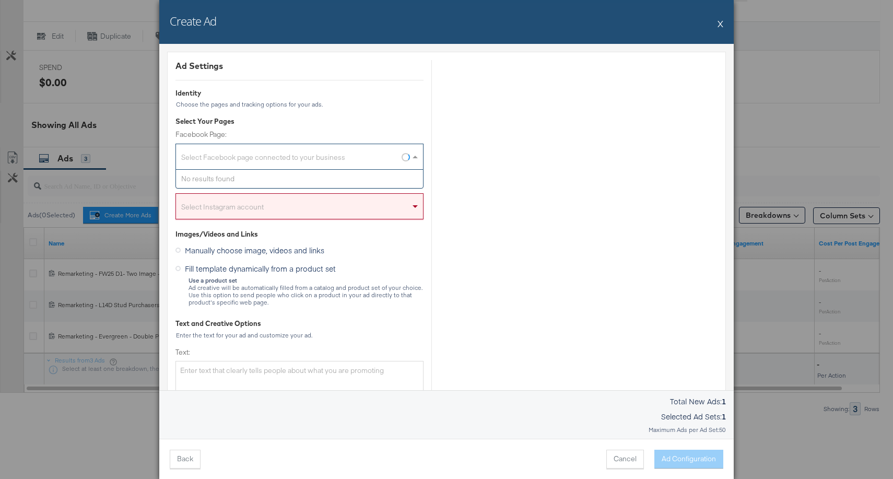
click at [378, 155] on div "Select Facebook page connected to your business" at bounding box center [299, 158] width 247 height 21
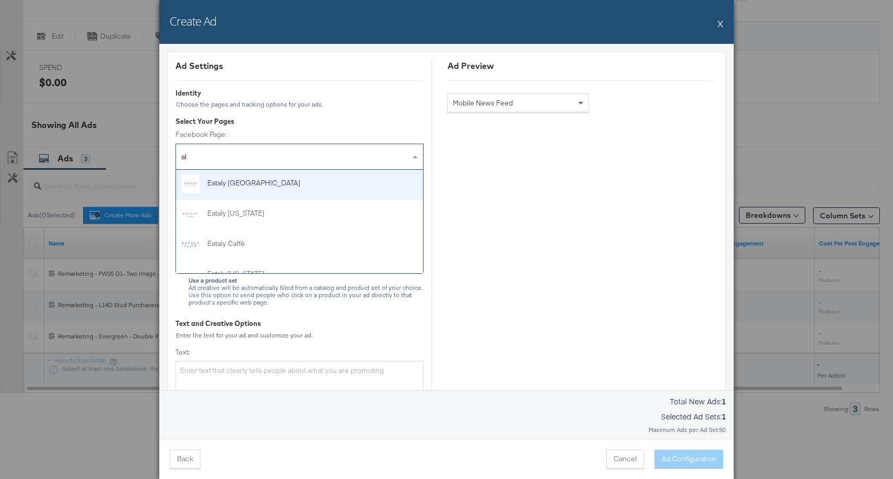
type input "ale"
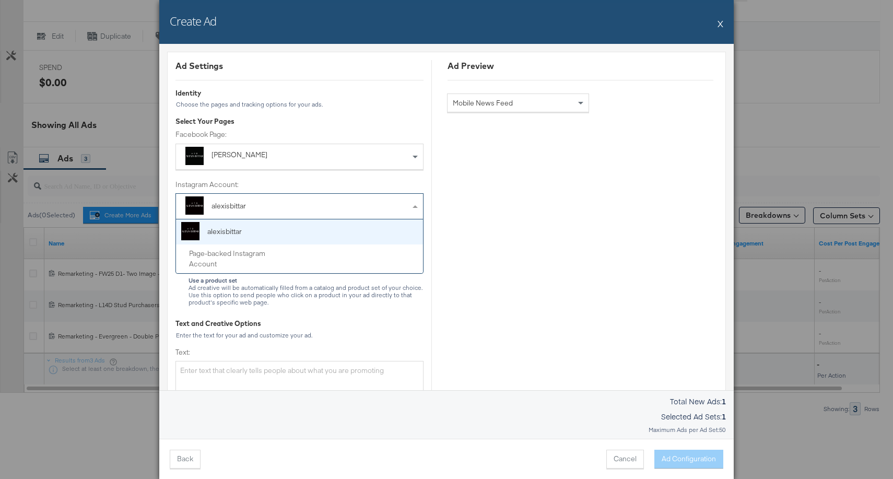
click at [345, 209] on div "alexisbittar" at bounding box center [299, 206] width 247 height 25
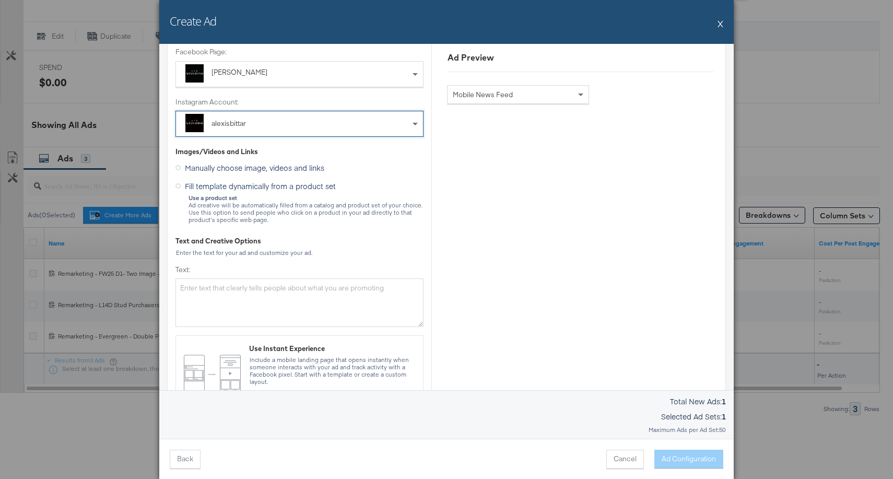
scroll to position [105, 0]
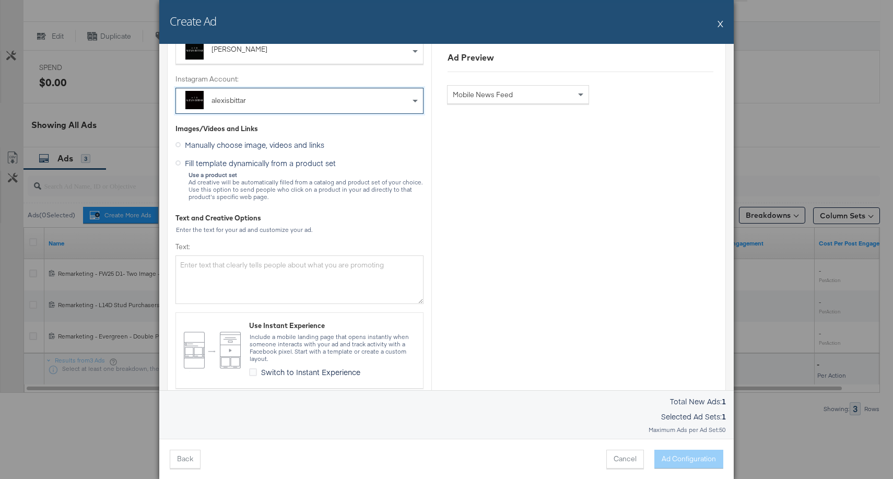
click at [179, 161] on icon at bounding box center [177, 162] width 5 height 5
click at [0, 0] on input "Fill template dynamically from a product set" at bounding box center [0, 0] width 0 height 0
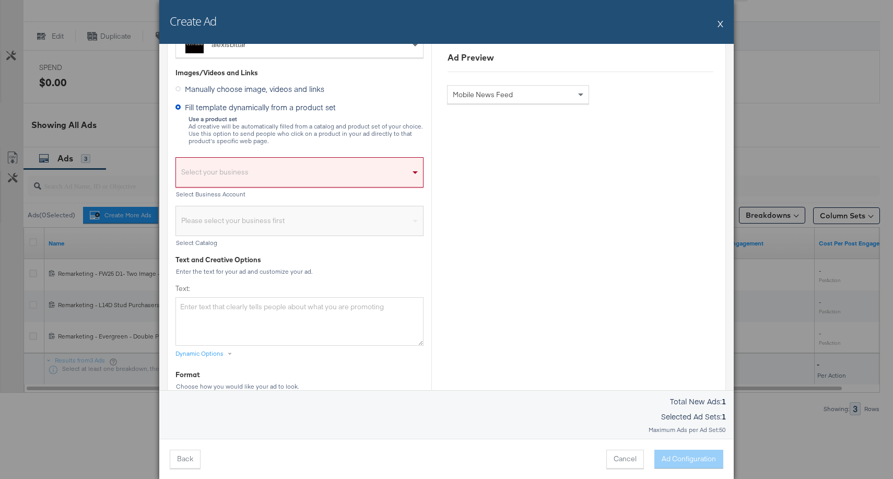
scroll to position [173, 0]
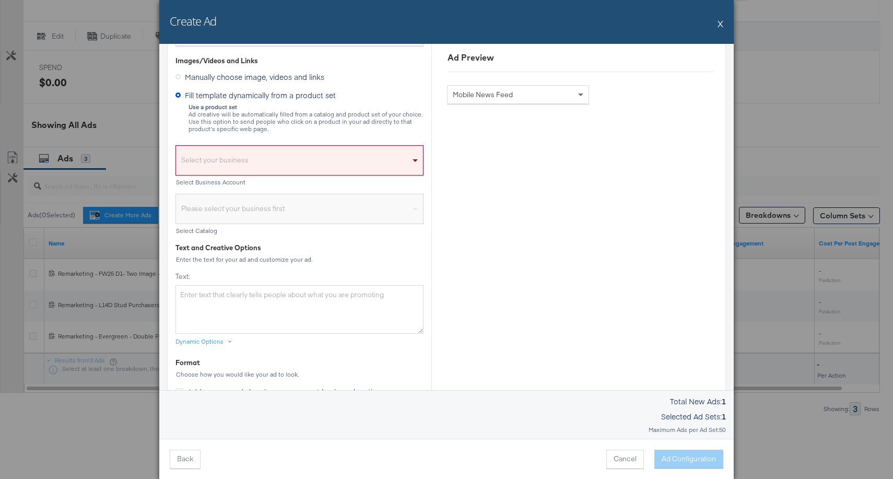
click at [304, 151] on div "Select your business" at bounding box center [299, 163] width 247 height 24
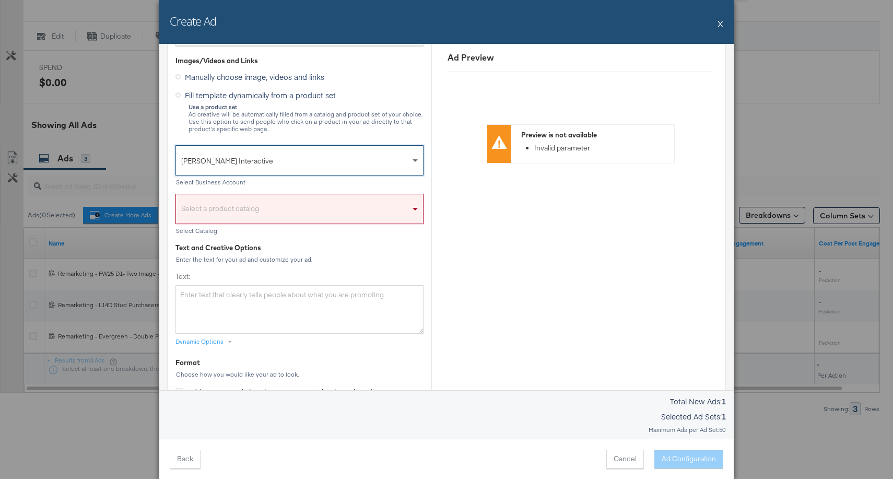
click at [301, 214] on div "Select a product catalog" at bounding box center [299, 211] width 247 height 24
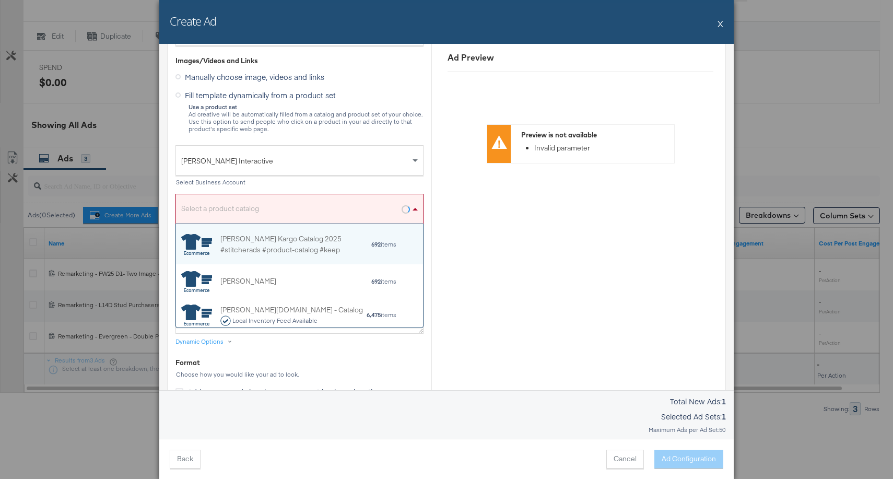
scroll to position [103, 247]
click at [286, 242] on div "Alexis Bittar Kargo Catalog 2025 #stitcherads #product-catalog #keep" at bounding box center [295, 244] width 150 height 22
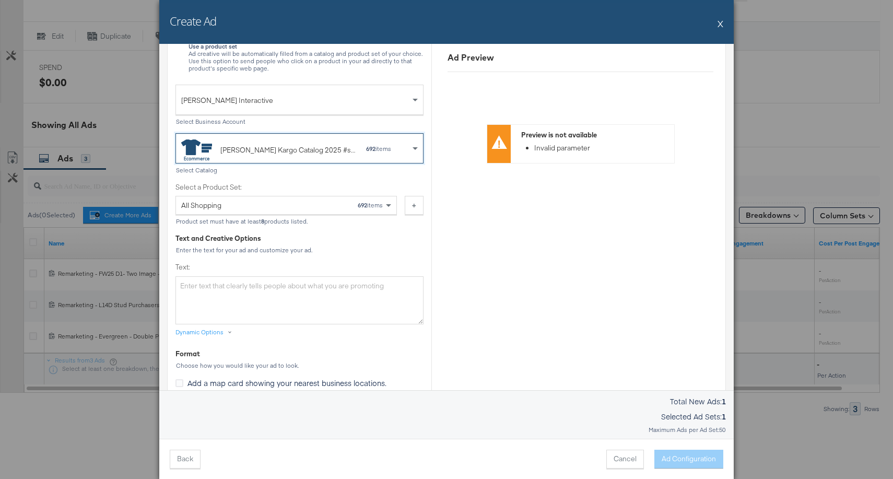
scroll to position [246, 0]
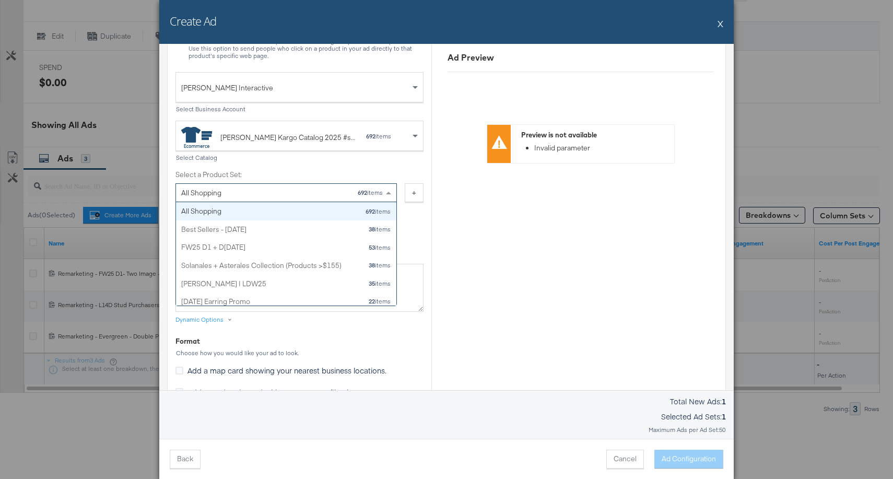
click at [349, 192] on div "All Shopping 692 items" at bounding box center [282, 193] width 202 height 18
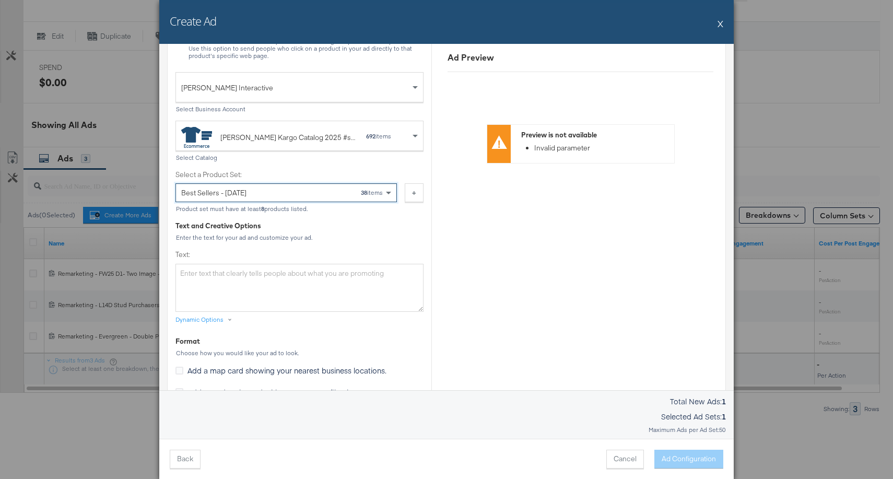
click at [357, 225] on div "Text and Creative Options" at bounding box center [299, 226] width 248 height 10
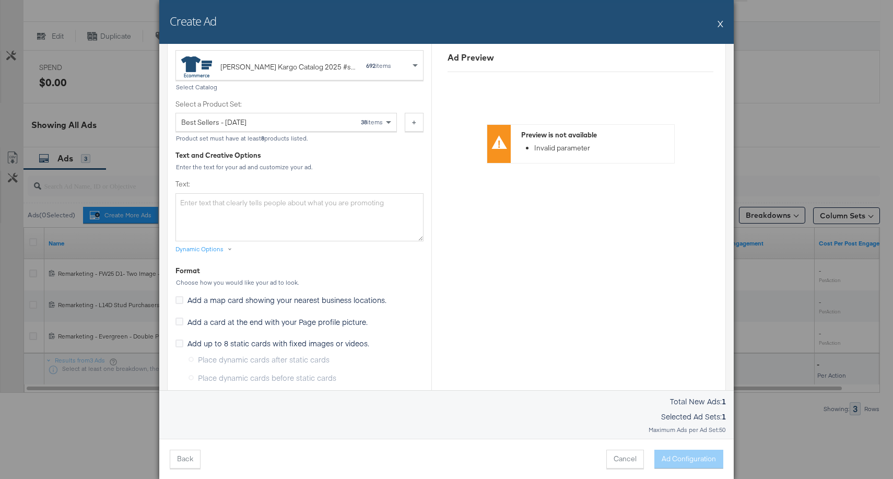
scroll to position [318, 0]
click at [312, 218] on textarea "Text:" at bounding box center [299, 216] width 248 height 48
paste textarea "The Stack is Back. Stack sculptural bangles and bracelets, and save up to 30% f…"
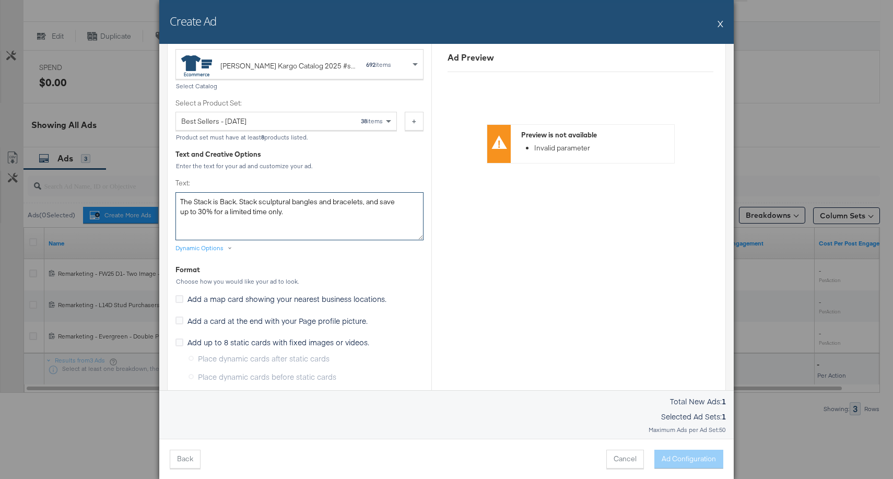
type textarea "The Stack is Back. Stack sculptural bangles and bracelets, and save up to 30% f…"
click at [395, 187] on label "Text:" at bounding box center [299, 183] width 248 height 10
click at [395, 192] on textarea "The Stack is Back. Stack sculptural bangles and bracelets, and save up to 30% f…" at bounding box center [299, 216] width 248 height 48
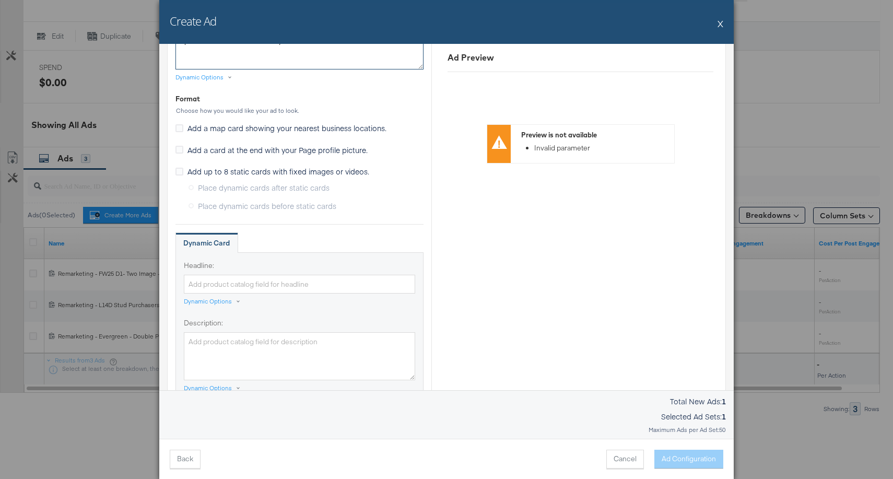
scroll to position [501, 0]
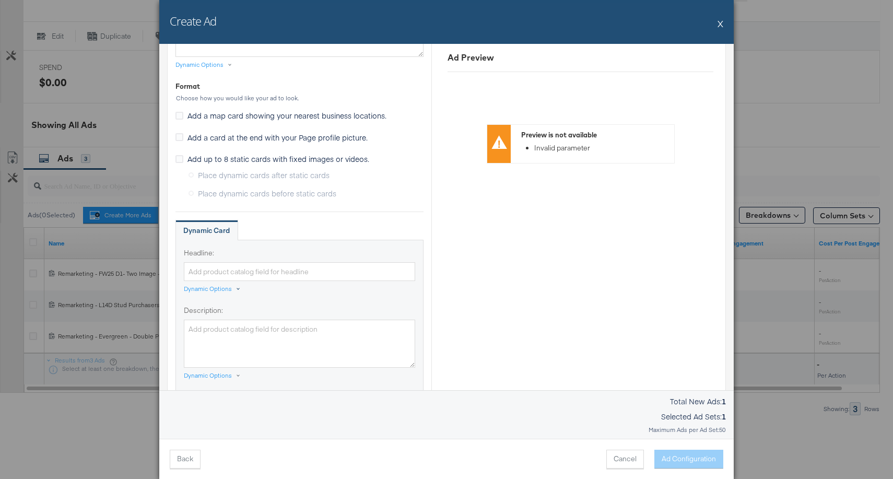
click at [212, 289] on div "Dynamic Options" at bounding box center [208, 289] width 48 height 8
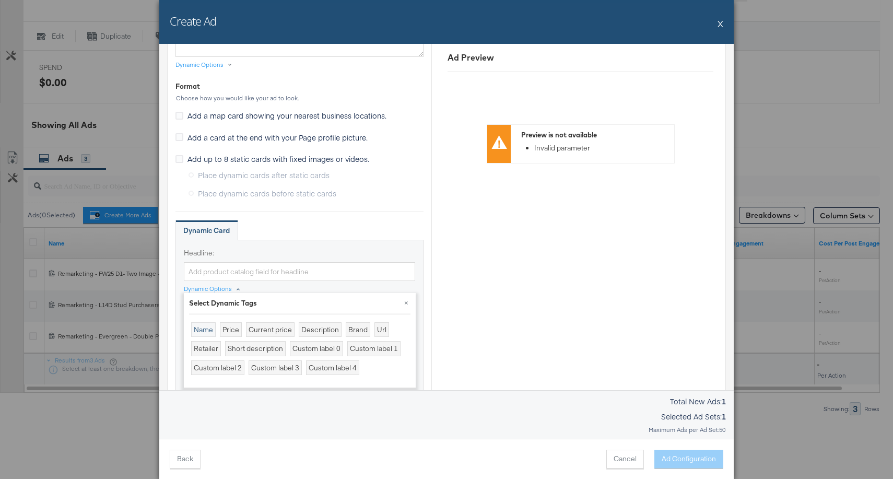
click at [204, 324] on div "Name" at bounding box center [203, 329] width 25 height 15
type input "{{product.name}}"
click at [468, 294] on div "Ad Preview Preview is not available Invalid parameter" at bounding box center [580, 163] width 298 height 1209
click at [405, 300] on button "×" at bounding box center [406, 302] width 19 height 19
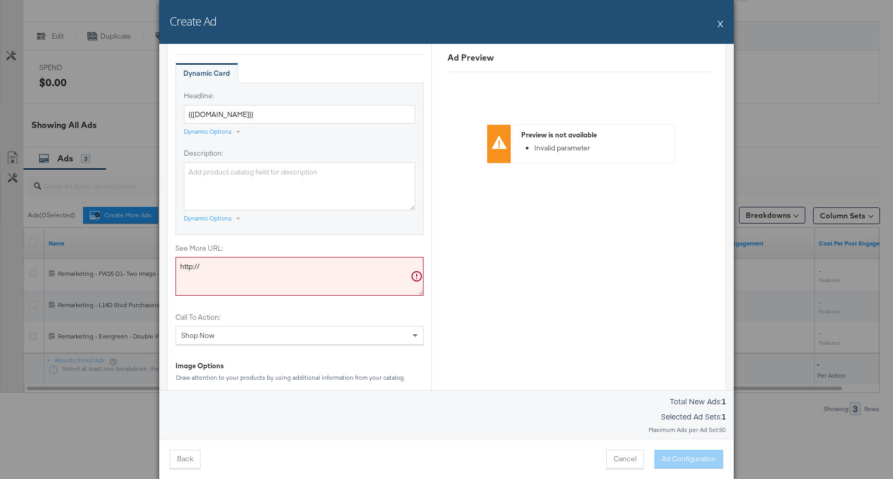
scroll to position [667, 0]
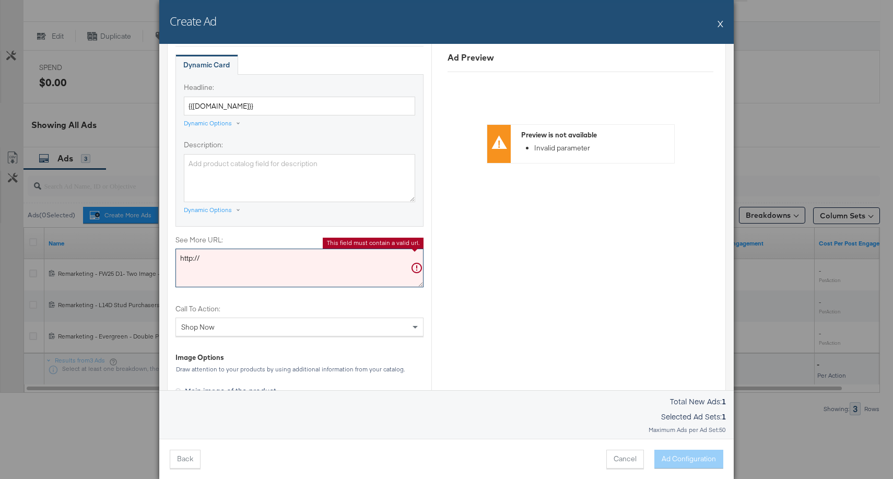
click at [249, 271] on textarea "http://" at bounding box center [299, 268] width 248 height 39
paste textarea "s://www.alexisbittar.com/collections/bracelets"
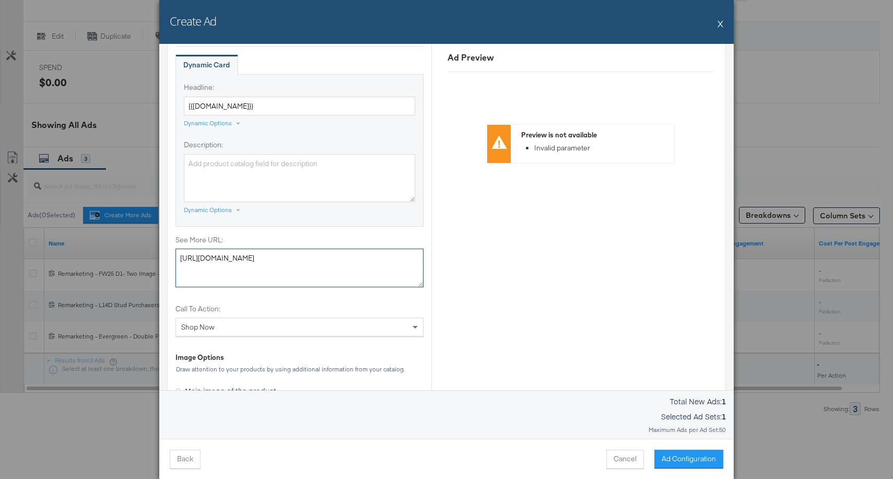
scroll to position [0, 0]
type textarea "https://www.alexisbittar.com/collections/bracelets"
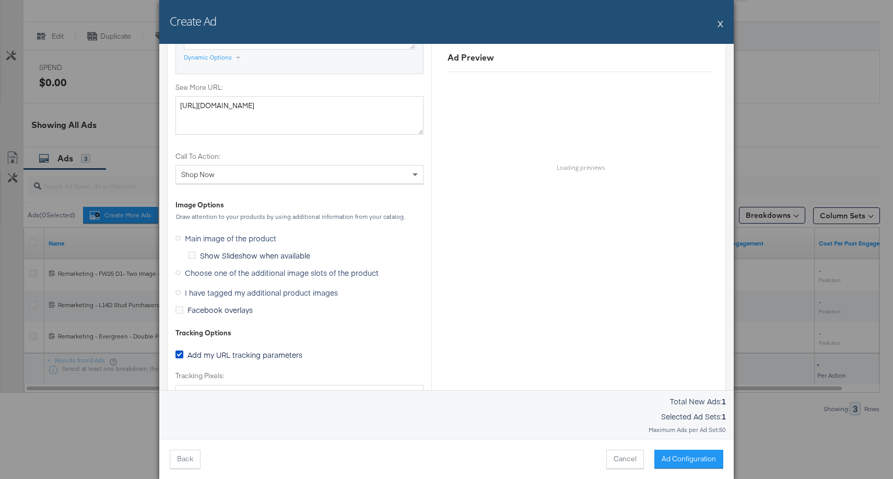
scroll to position [820, 0]
click at [178, 295] on label "I have tagged my additional product images" at bounding box center [258, 292] width 167 height 16
click at [0, 0] on input "I have tagged my additional product images" at bounding box center [0, 0] width 0 height 0
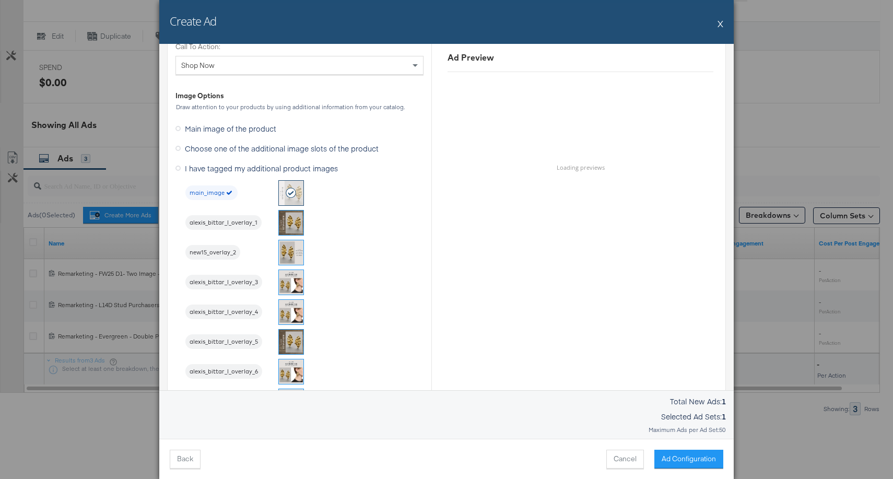
scroll to position [779, 0]
click at [294, 283] on img at bounding box center [291, 282] width 25 height 25
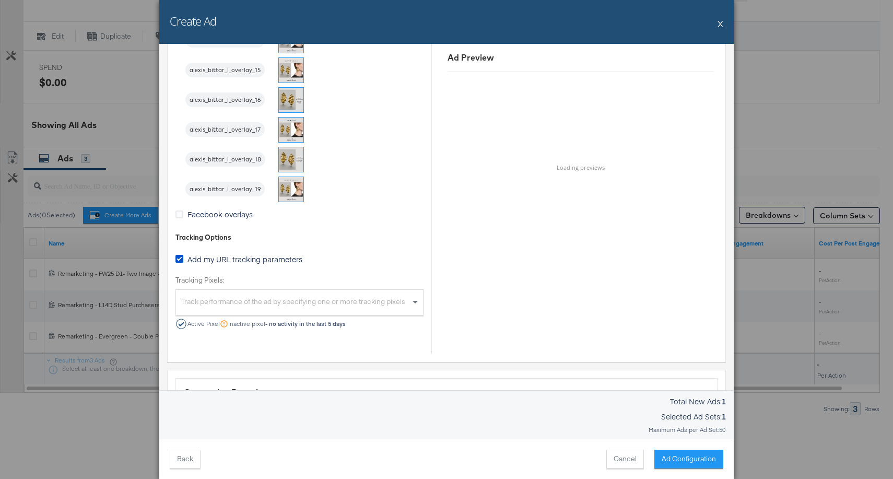
scroll to position [1351, 0]
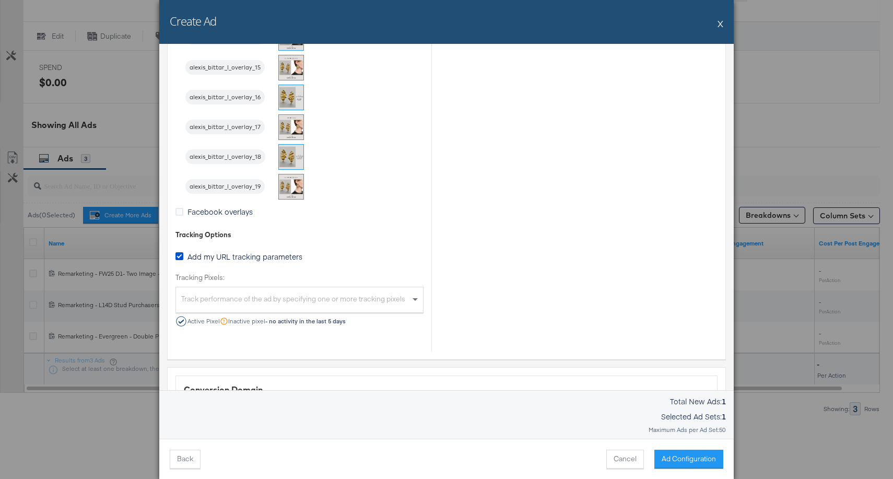
click at [345, 299] on div "Track performance of the ad by specifying one or more tracking pixels" at bounding box center [299, 301] width 247 height 22
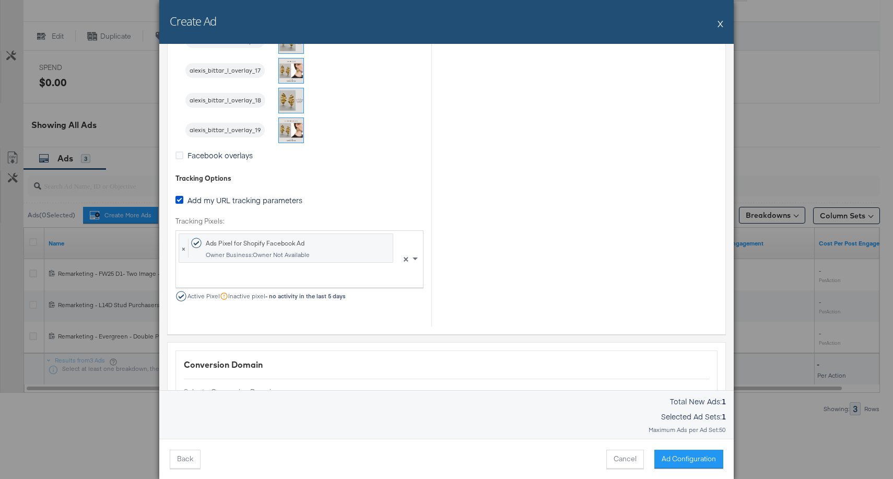
scroll to position [1411, 0]
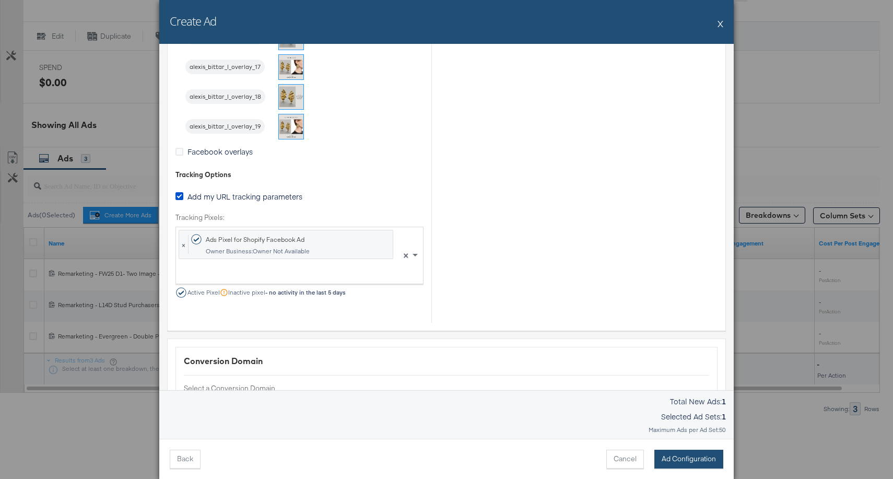
click at [686, 456] on button "Ad Configuration" at bounding box center [688, 459] width 69 height 19
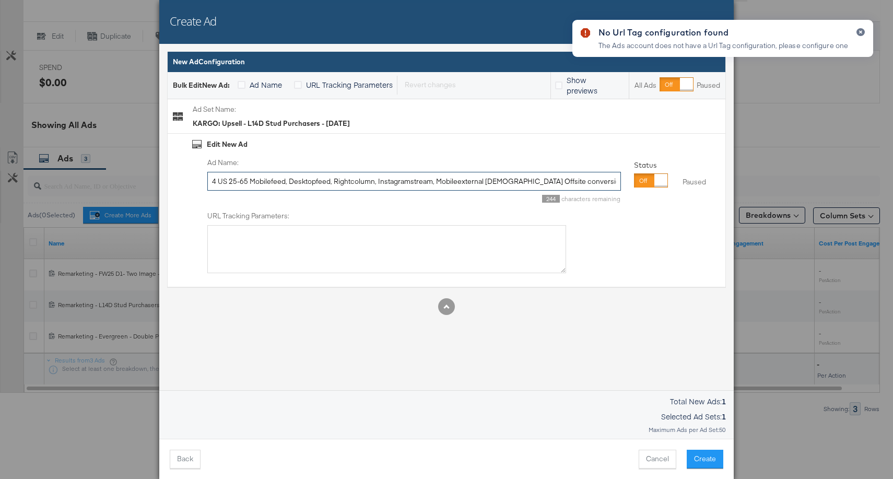
click at [330, 181] on input "4 US 25-65 Mobilefeed, Desktopfeed, Rightcolumn, Instagramstream, Mobileexterna…" at bounding box center [414, 181] width 414 height 19
paste input "Acquisition/Remarketing - Stack is Back Sale - xxx - September 2025"
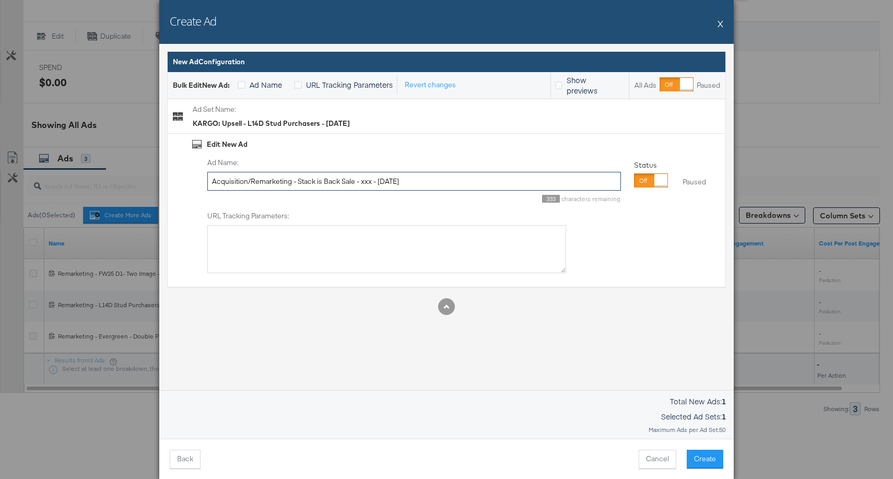
click at [368, 182] on input "Acquisition/Remarketing - Stack is Back Sale - xxx - September 2025" at bounding box center [414, 181] width 414 height 19
click at [346, 185] on input "Acquisition/Remarketing - Stack is Back Sale - xxx - September 2025" at bounding box center [414, 181] width 414 height 19
click at [365, 183] on input "Acquisition/Remarketing - Stack is Back Sale - xxx - September 2025" at bounding box center [414, 181] width 414 height 19
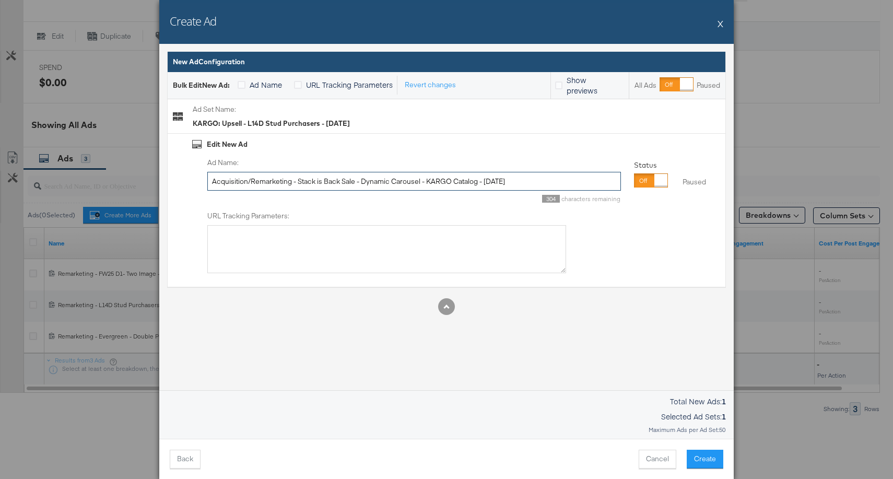
type input "Acquisition/Remarketing - Stack is Back Sale - Dynamic Carousel - KARGO Catalog…"
click at [403, 147] on div "Edit New Ad" at bounding box center [456, 144] width 528 height 10
click at [713, 457] on button "Create" at bounding box center [705, 459] width 37 height 19
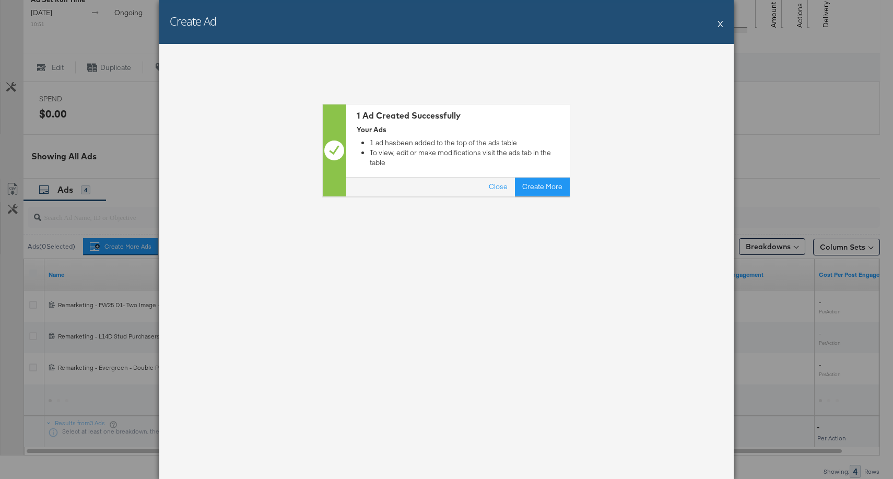
scroll to position [423, 0]
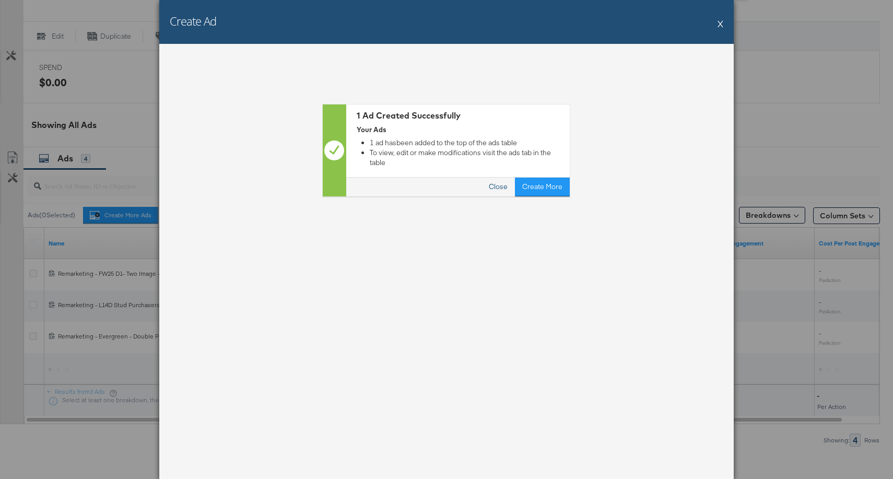
click at [495, 178] on button "Close" at bounding box center [498, 187] width 33 height 19
